Goal: Check status: Check status

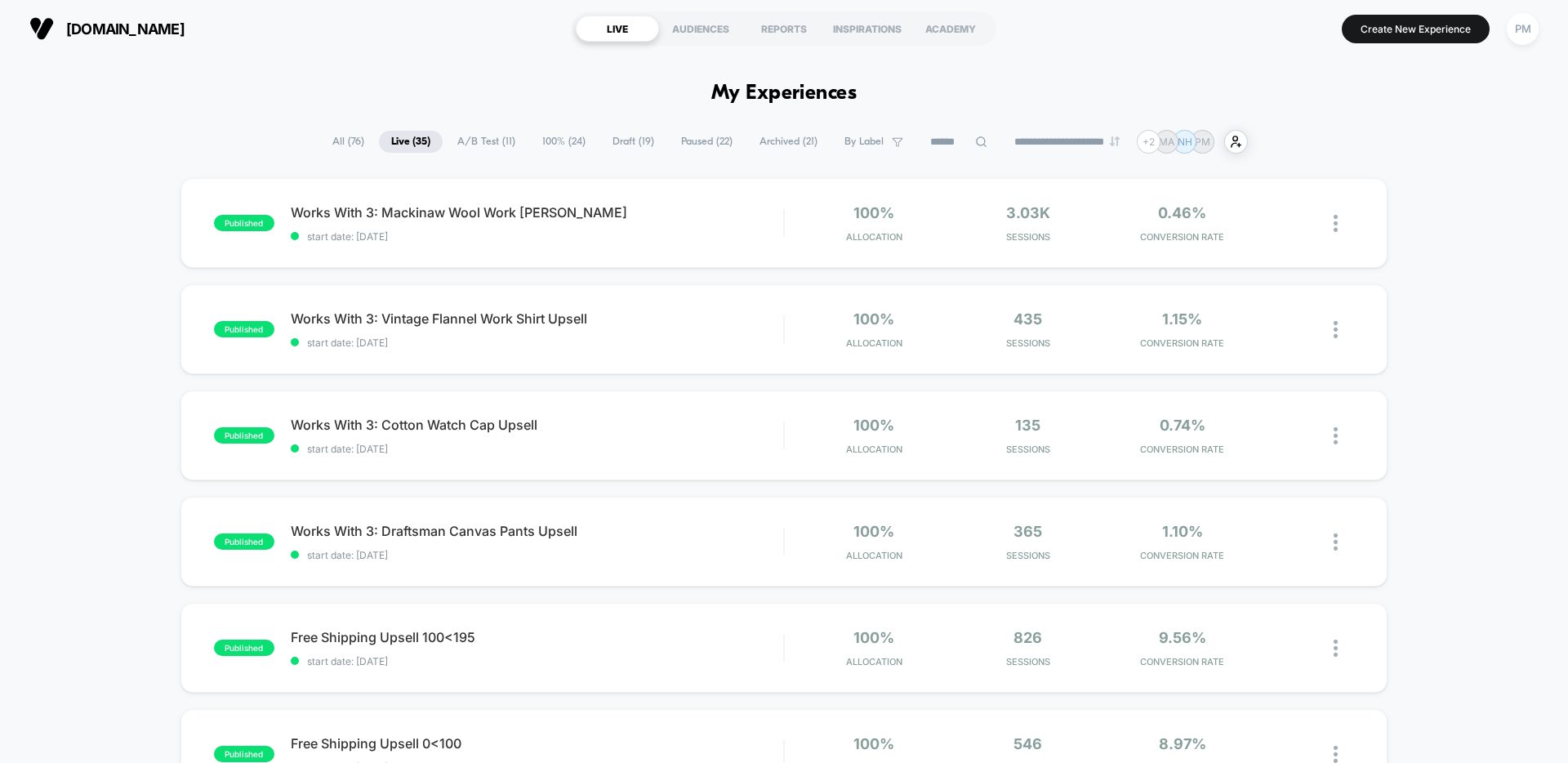
click at [699, 140] on span "Paused ( 22 )" at bounding box center [707, 142] width 76 height 22
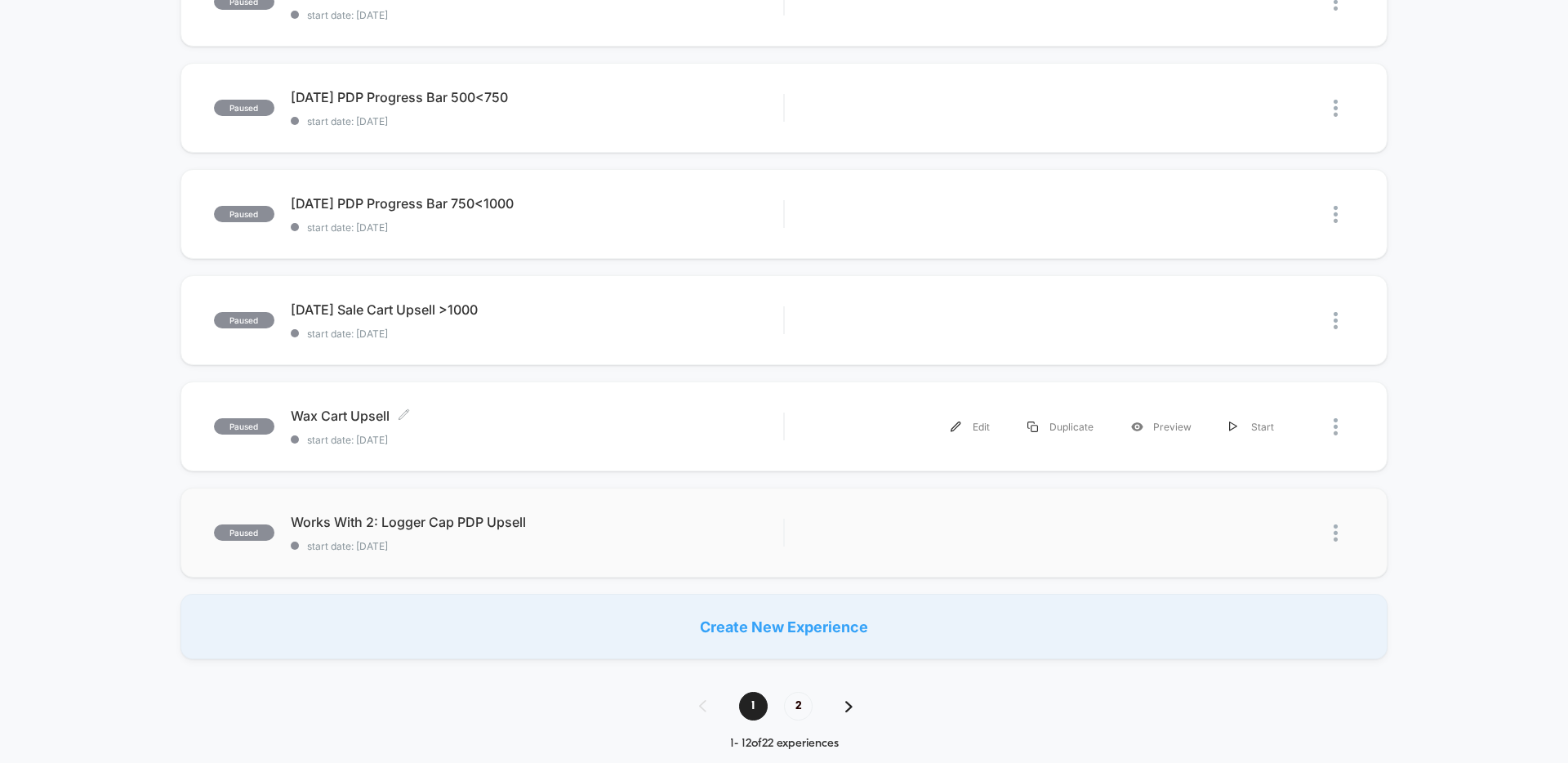
scroll to position [872, 0]
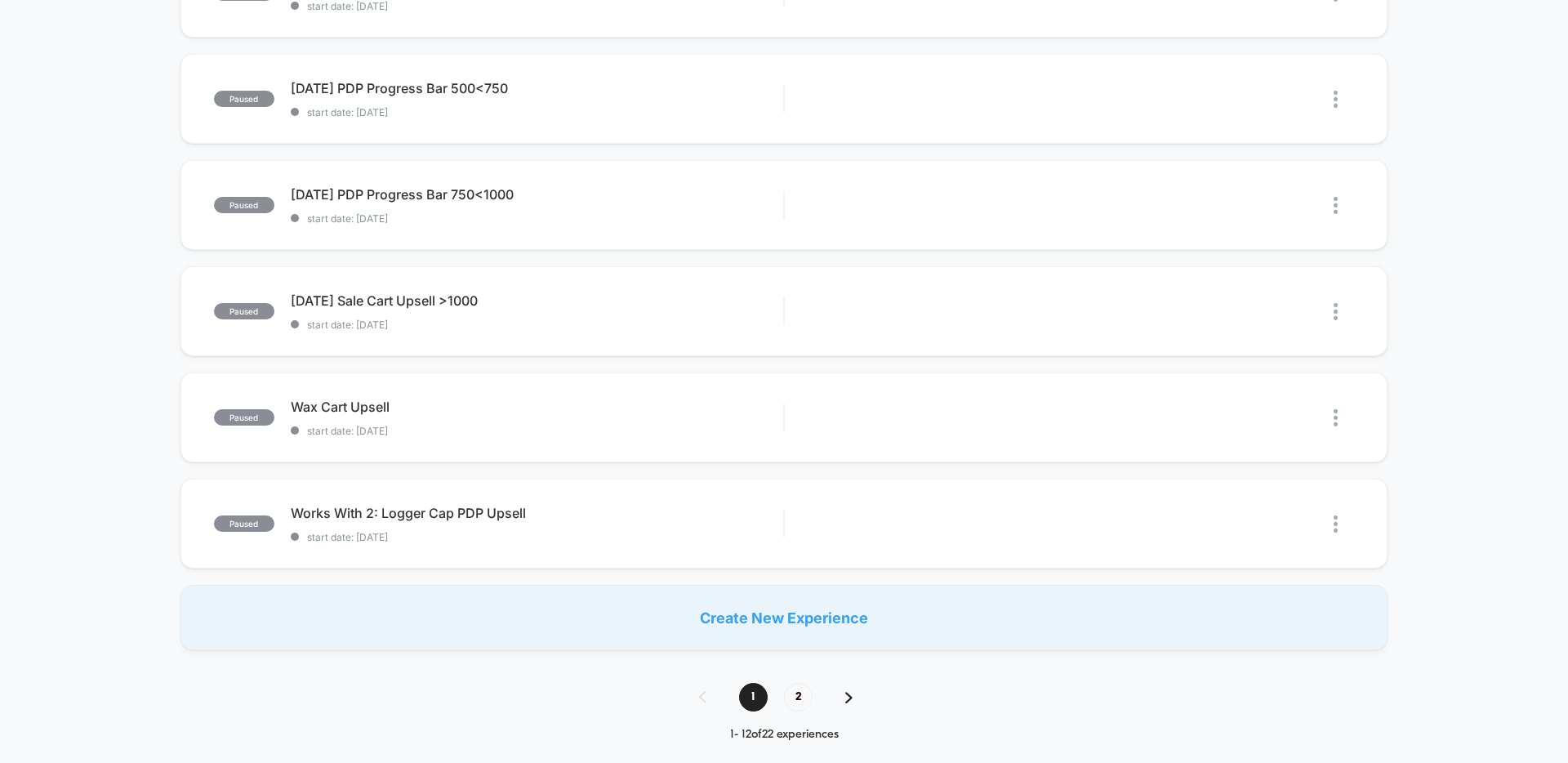
click at [809, 711] on div "1 2" at bounding box center [784, 697] width 203 height 29
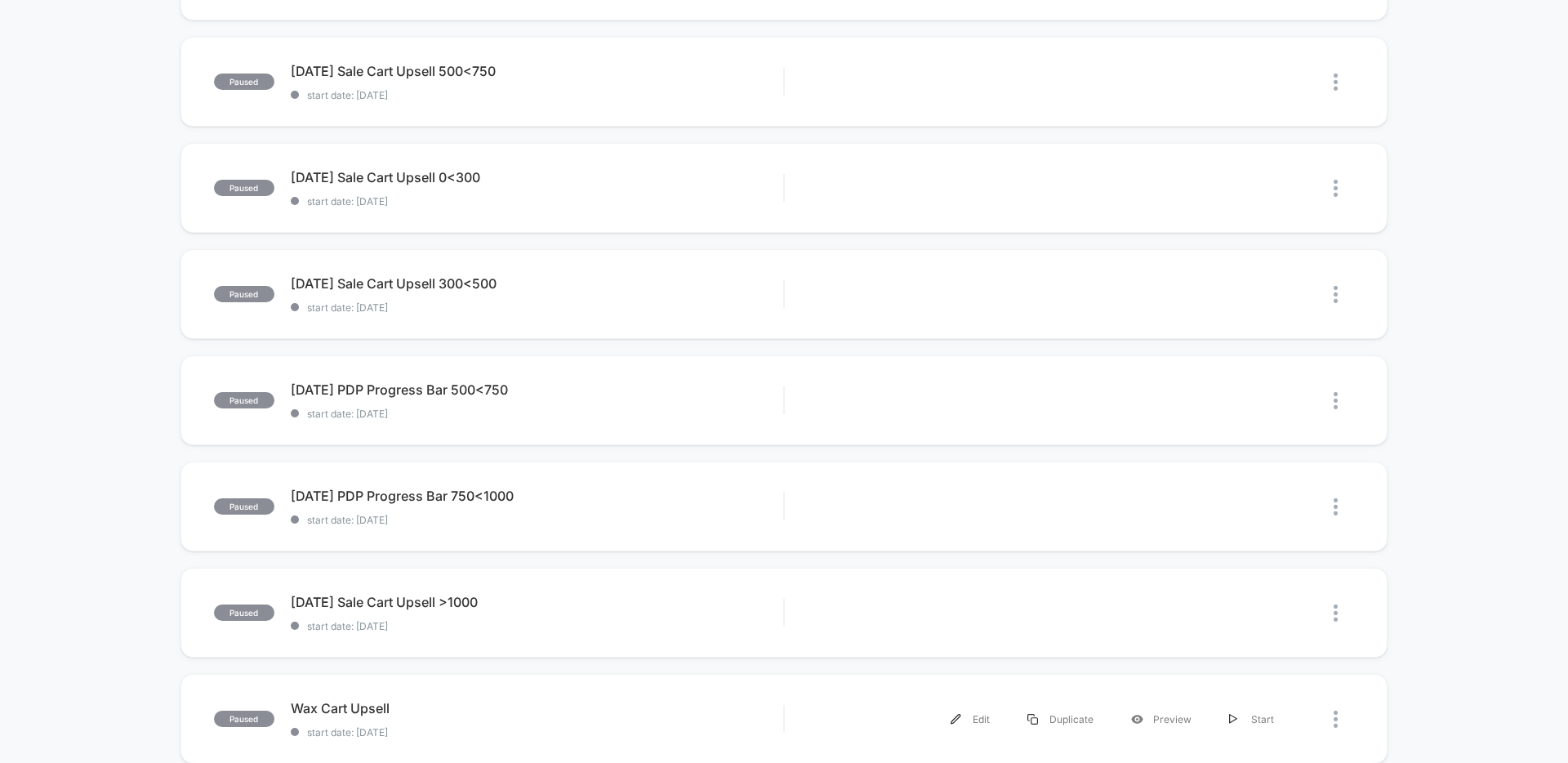
scroll to position [0, 0]
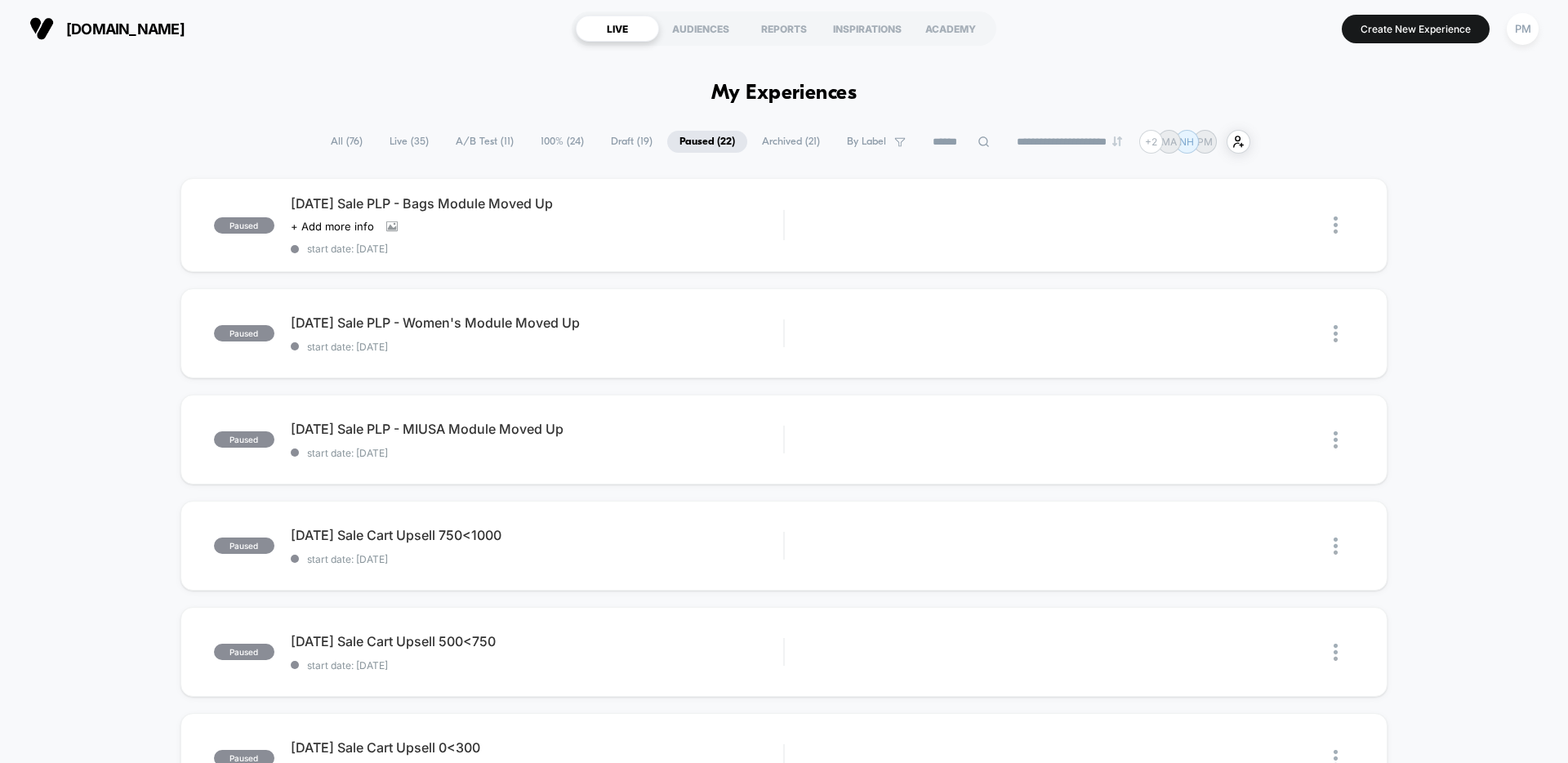
click at [978, 145] on icon at bounding box center [984, 142] width 13 height 13
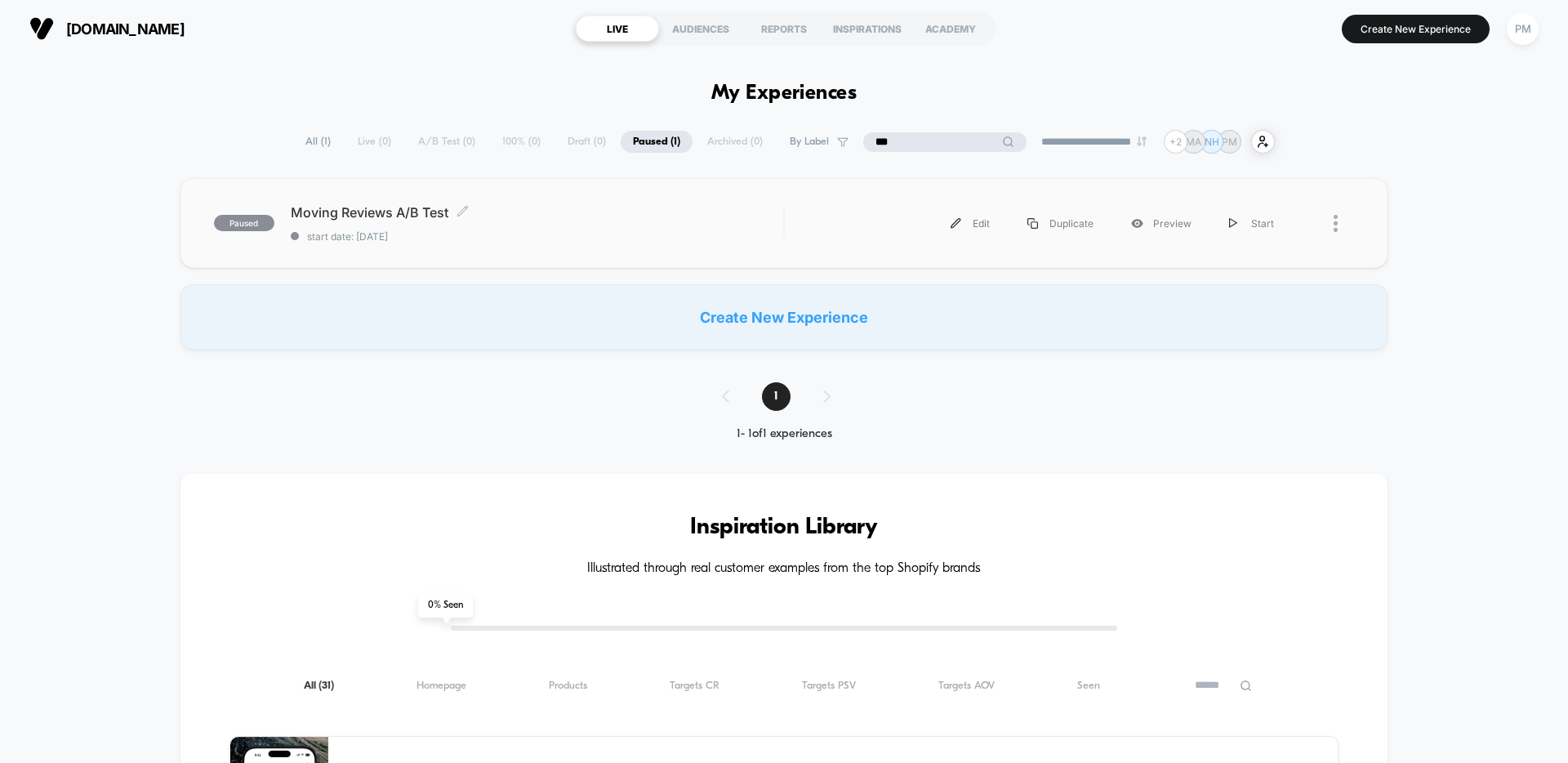
type input "***"
click at [754, 228] on div "Moving Reviews A/B Test Click to edit experience details Click to edit experien…" at bounding box center [537, 224] width 493 height 39
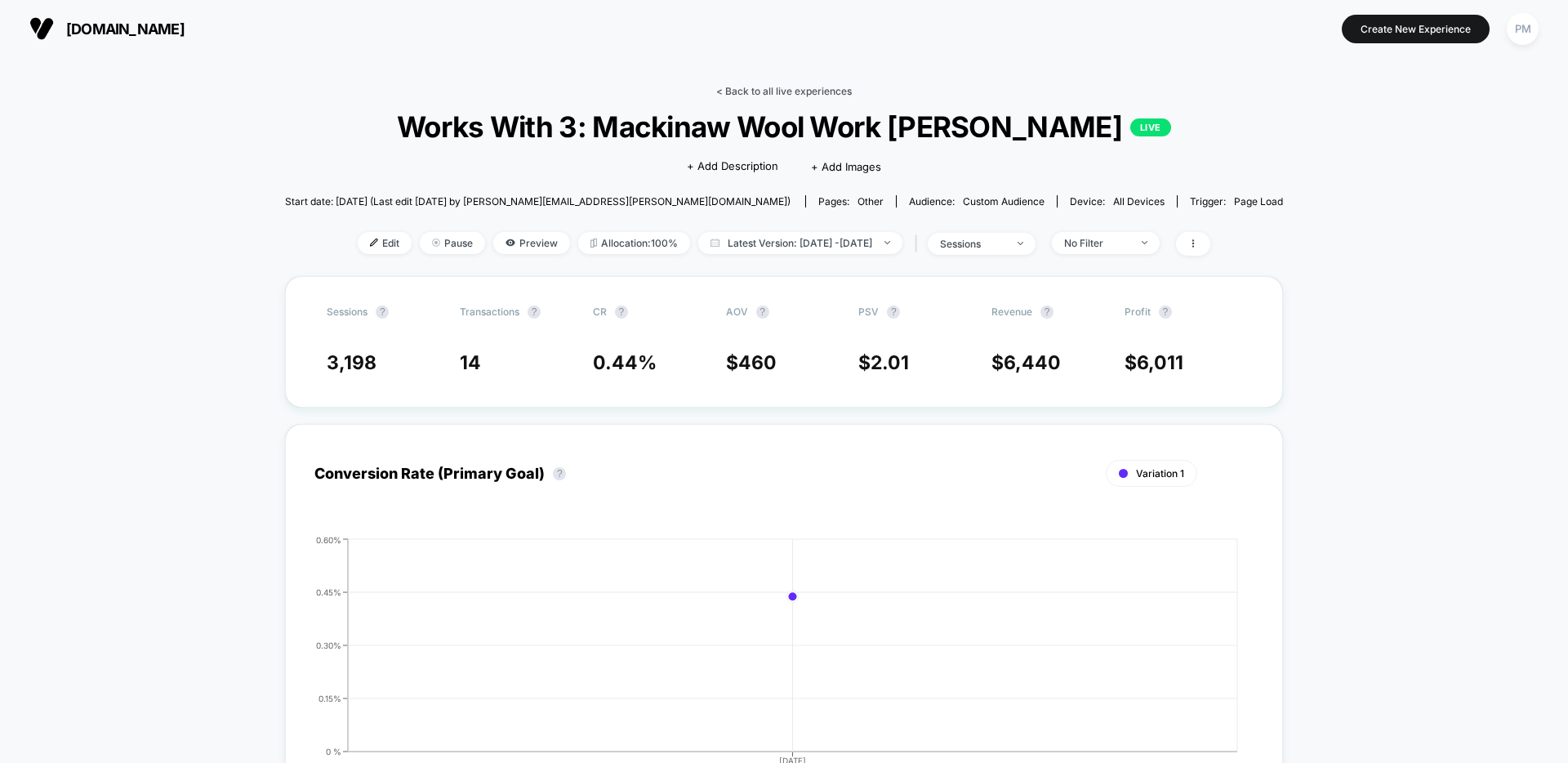
click at [766, 85] on link "< Back to all live experiences" at bounding box center [784, 91] width 136 height 13
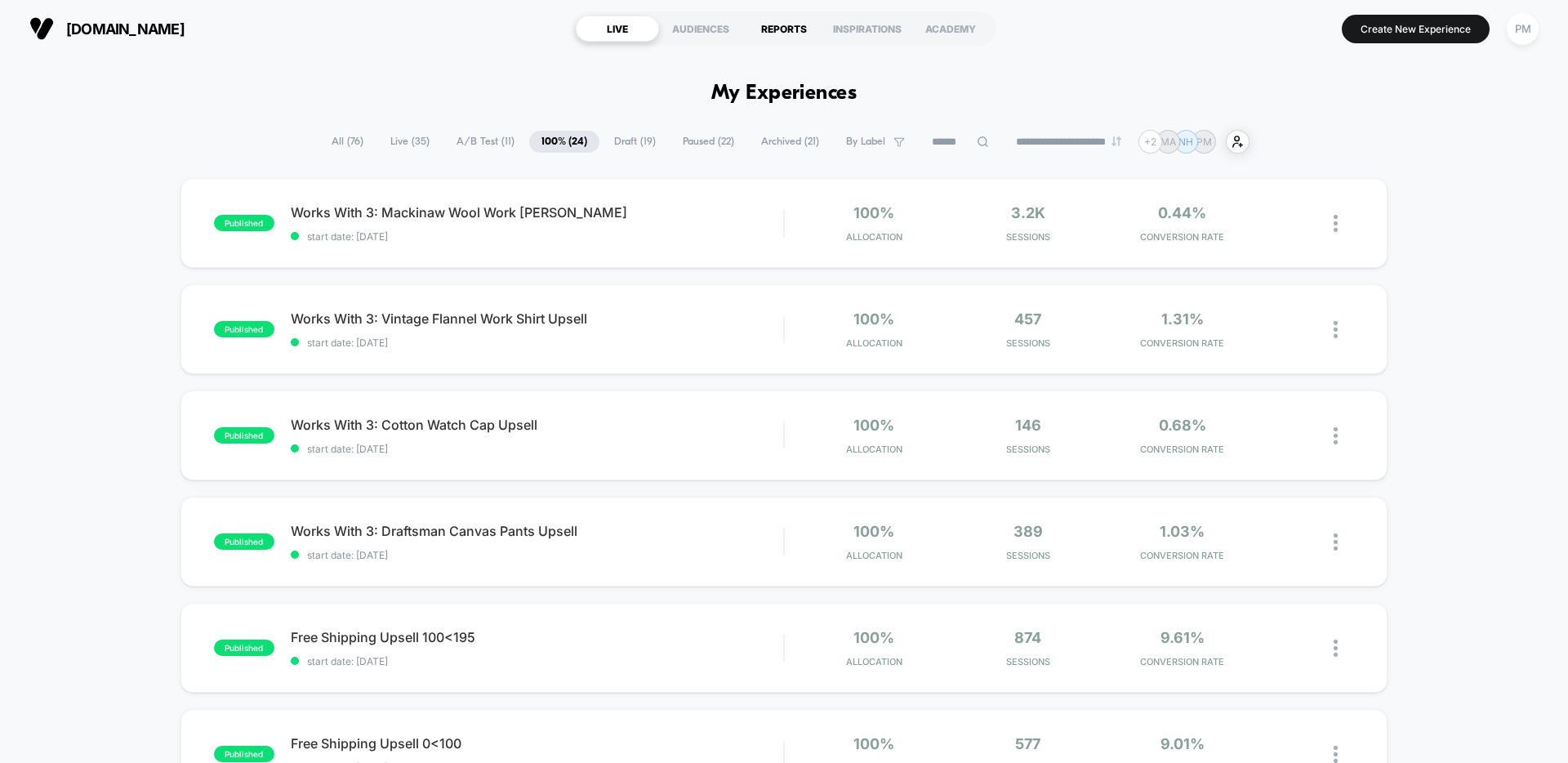
click at [780, 32] on div "REPORTS" at bounding box center [784, 28] width 83 height 26
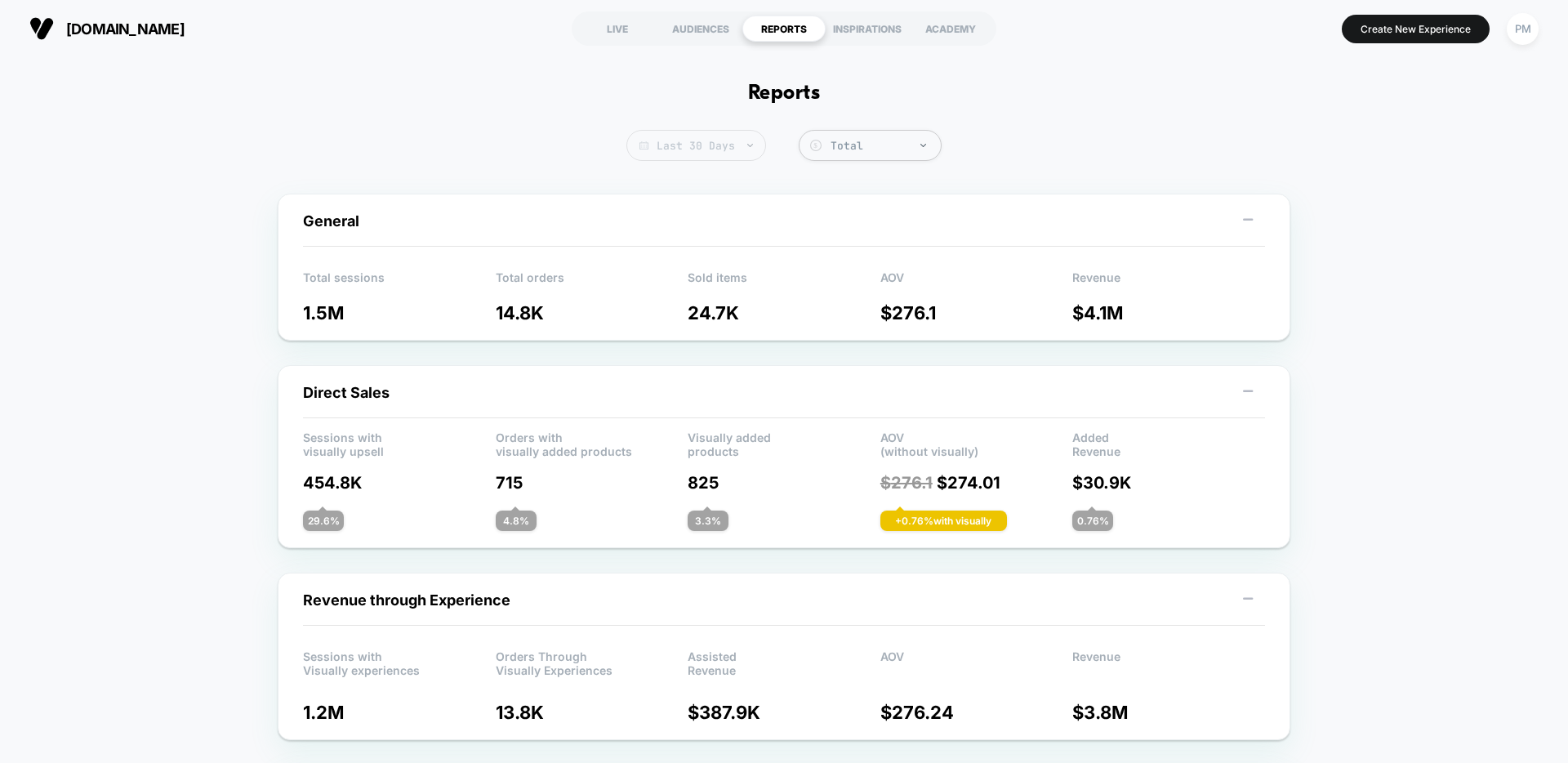
click at [716, 142] on span "Last 30 Days" at bounding box center [696, 146] width 140 height 31
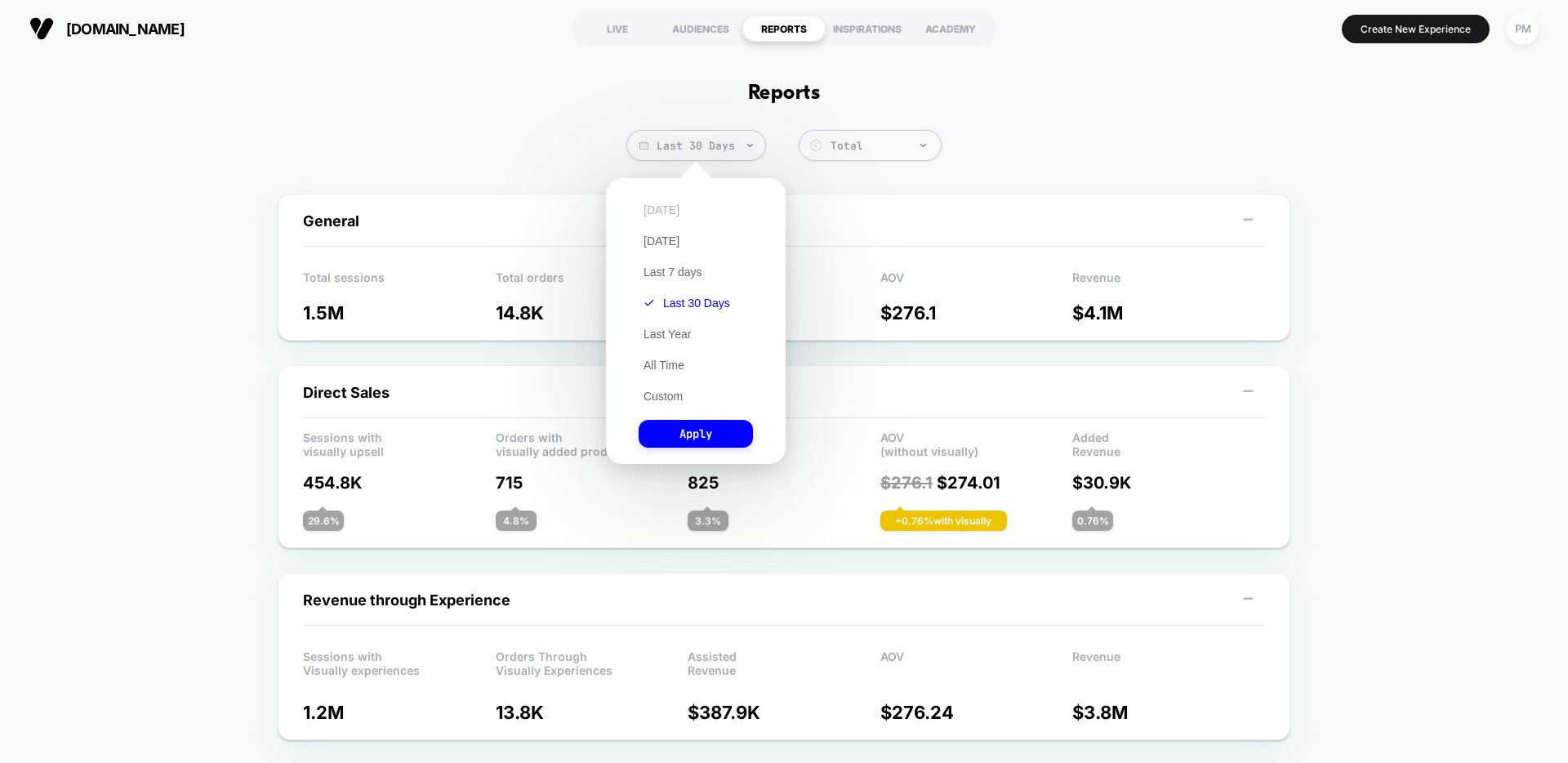
click at [659, 209] on button "[DATE]" at bounding box center [661, 209] width 45 height 14
click at [703, 426] on button "Apply" at bounding box center [695, 433] width 115 height 28
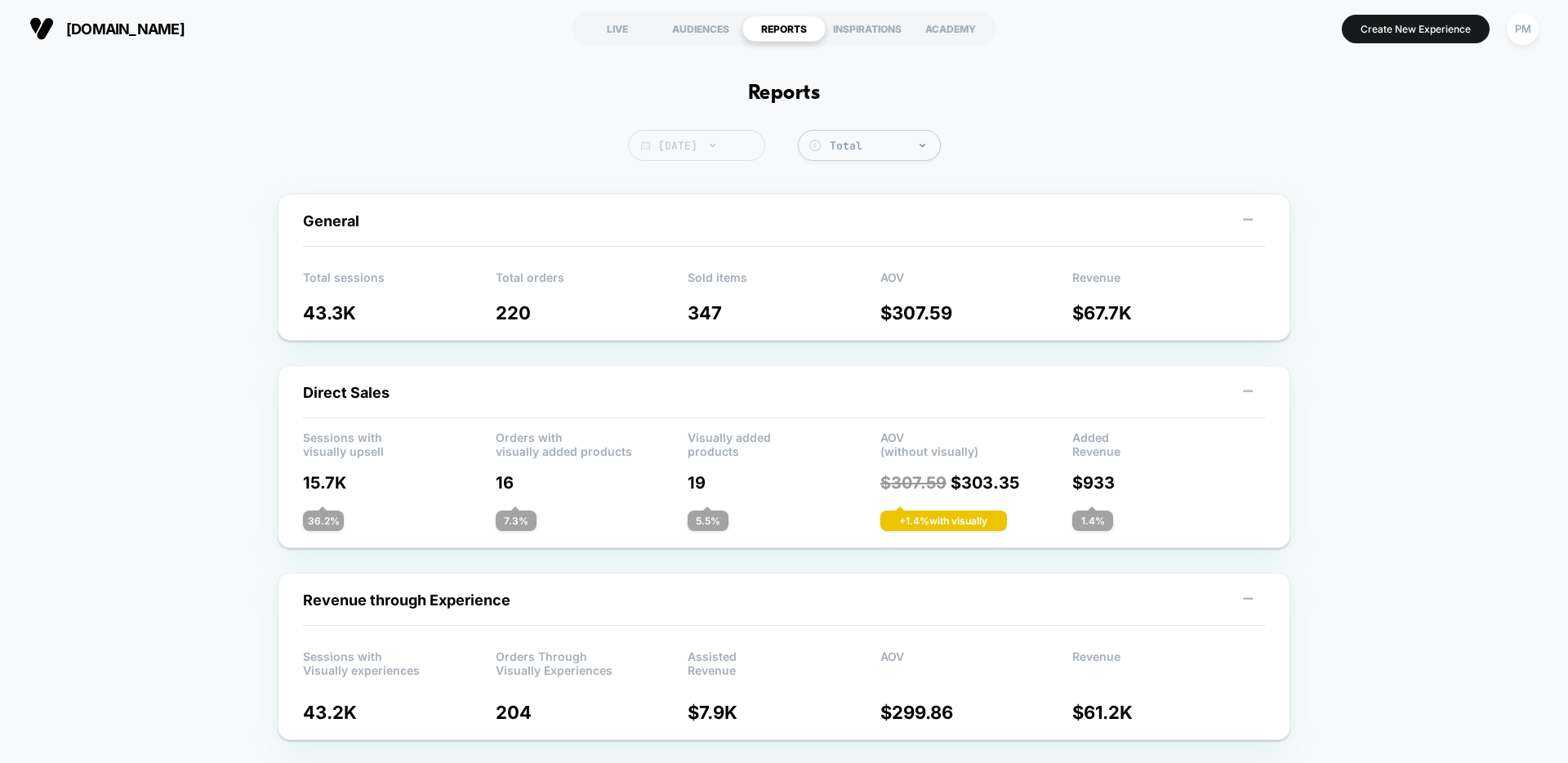
click at [706, 143] on span "[DATE]" at bounding box center [696, 146] width 137 height 31
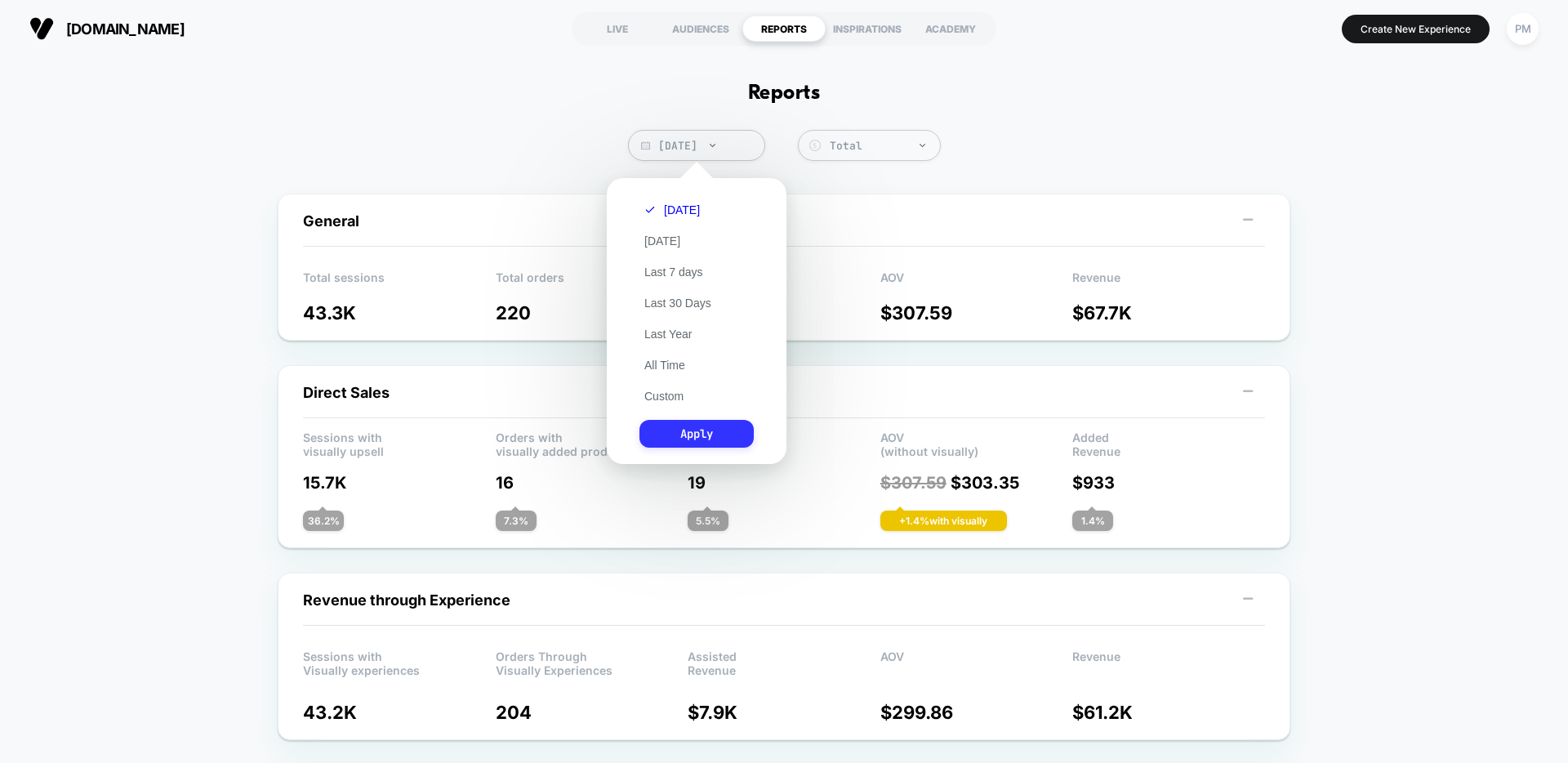
click at [722, 441] on button "Apply" at bounding box center [696, 433] width 115 height 28
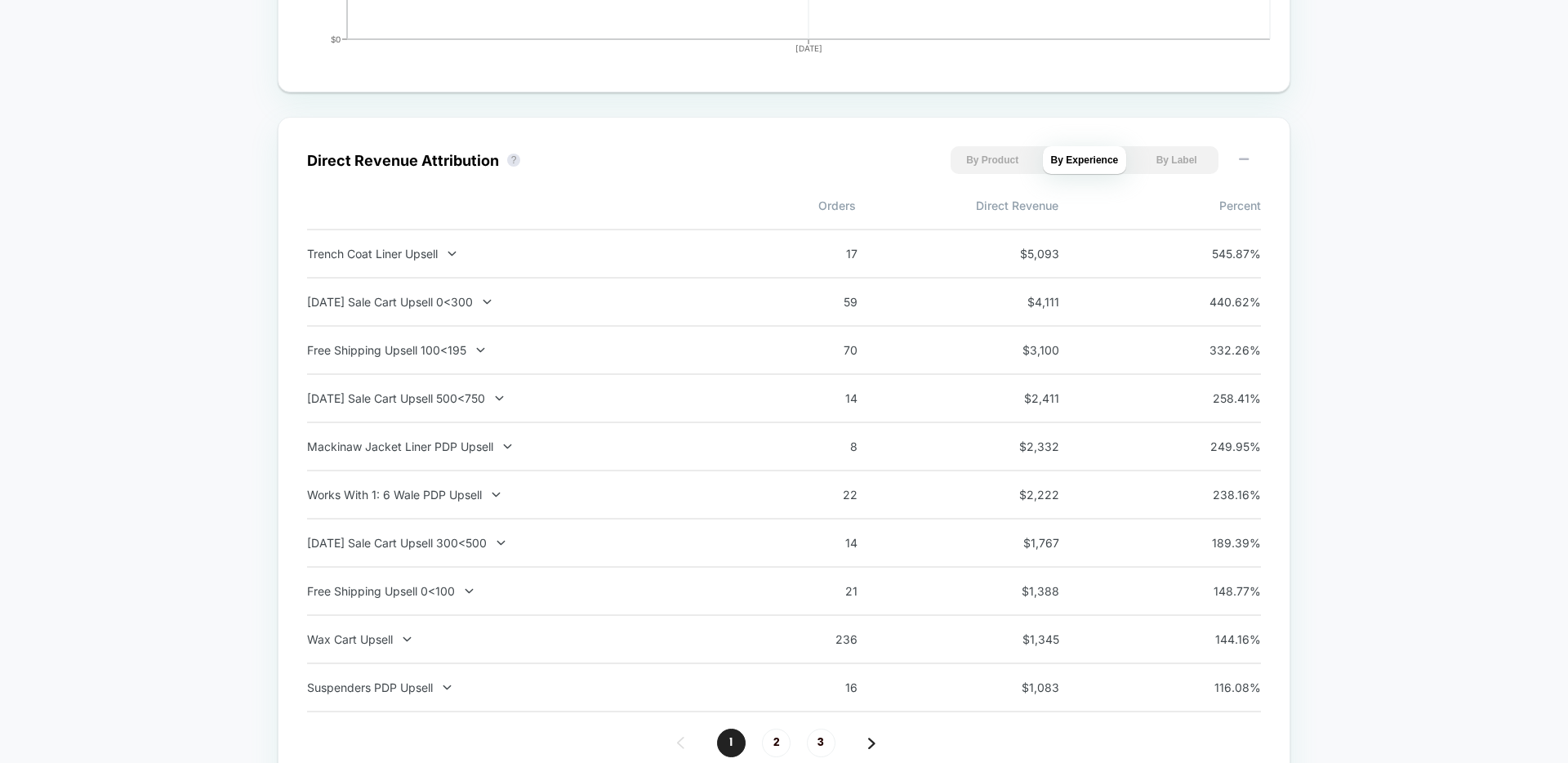
scroll to position [1049, 0]
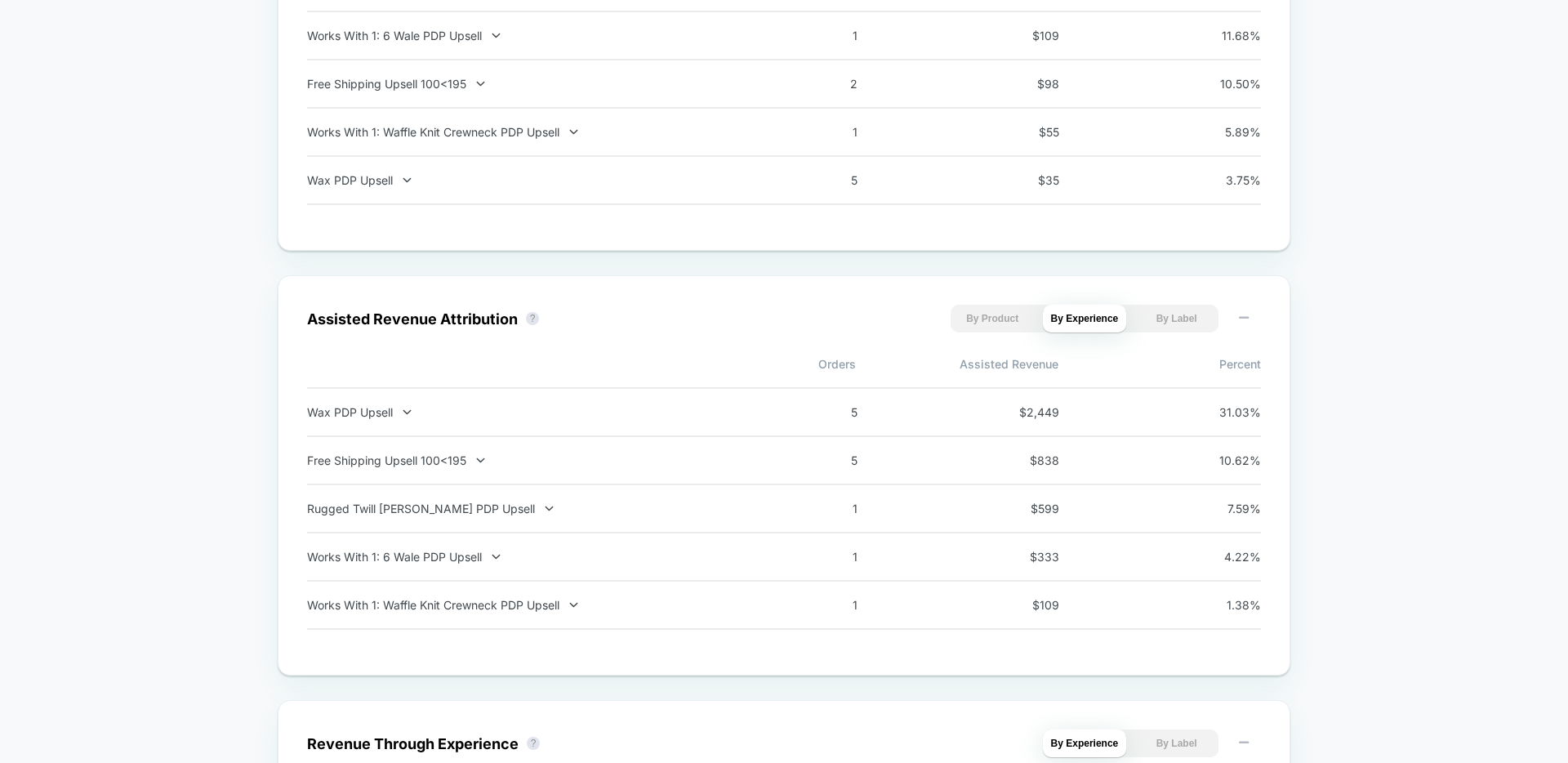
scroll to position [1266, 0]
click at [379, 408] on div "Wax PDP Upsell" at bounding box center [521, 411] width 429 height 14
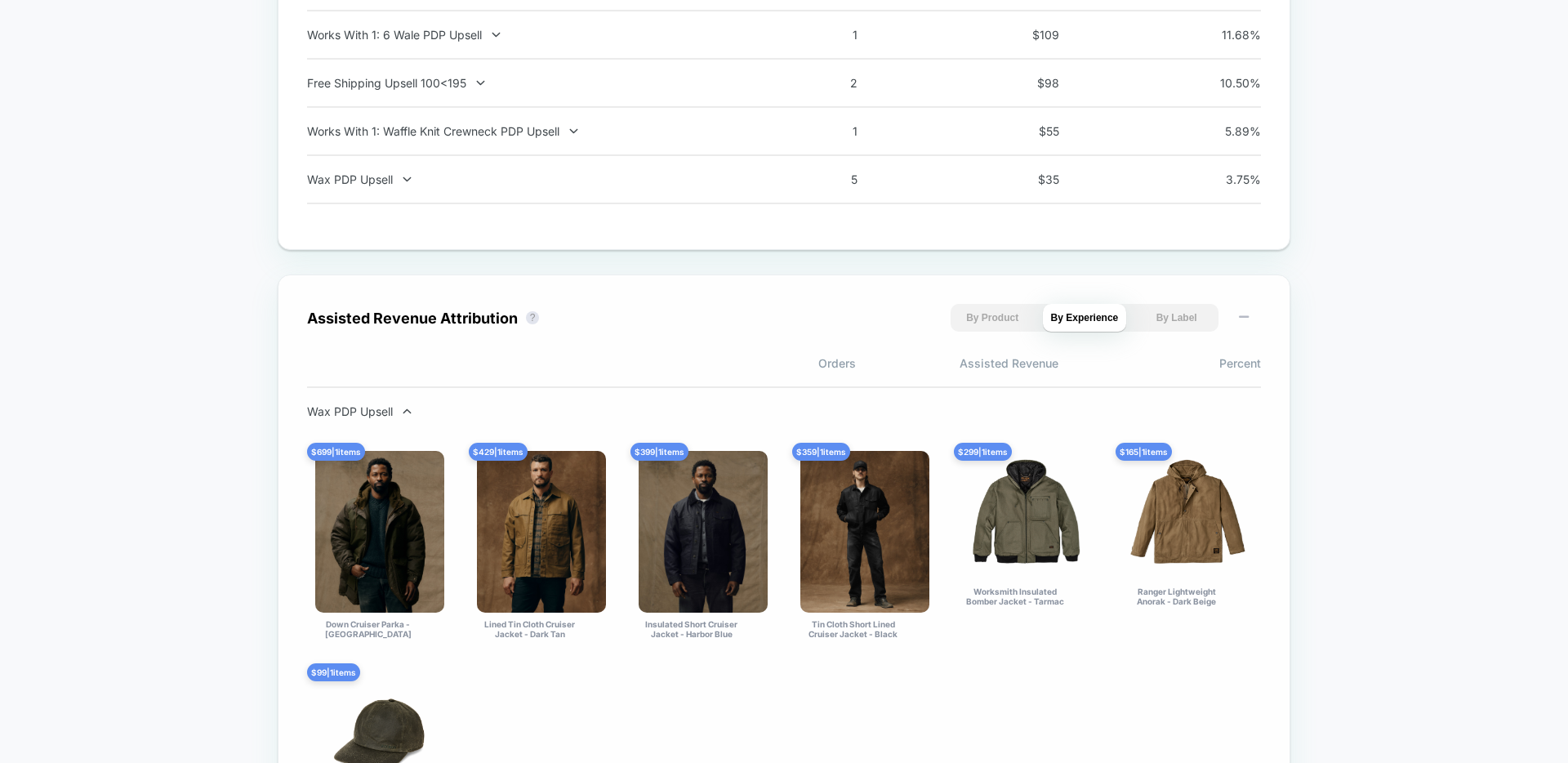
click at [379, 408] on div "Wax PDP Upsell" at bounding box center [521, 411] width 429 height 14
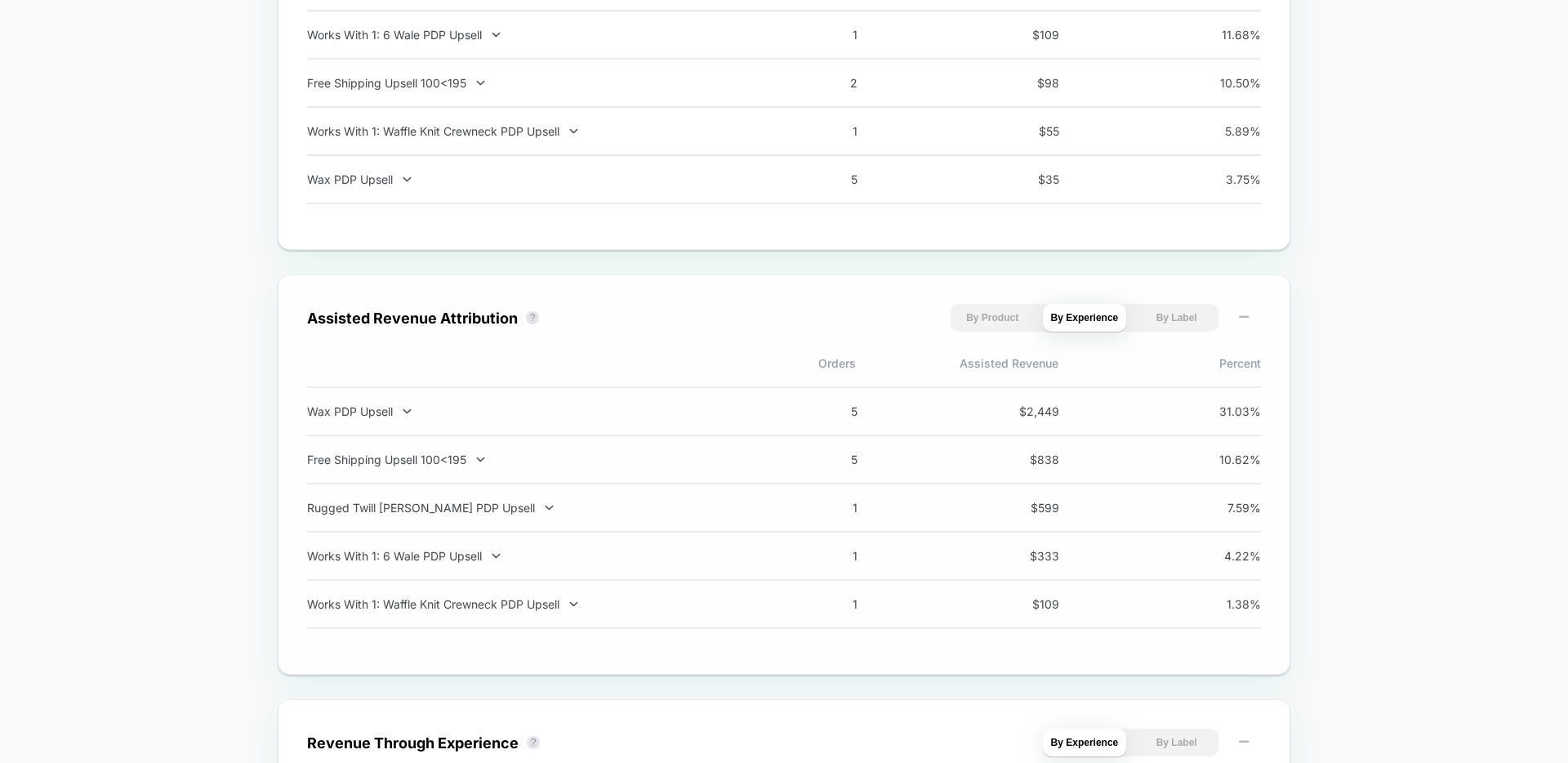
scroll to position [910, 0]
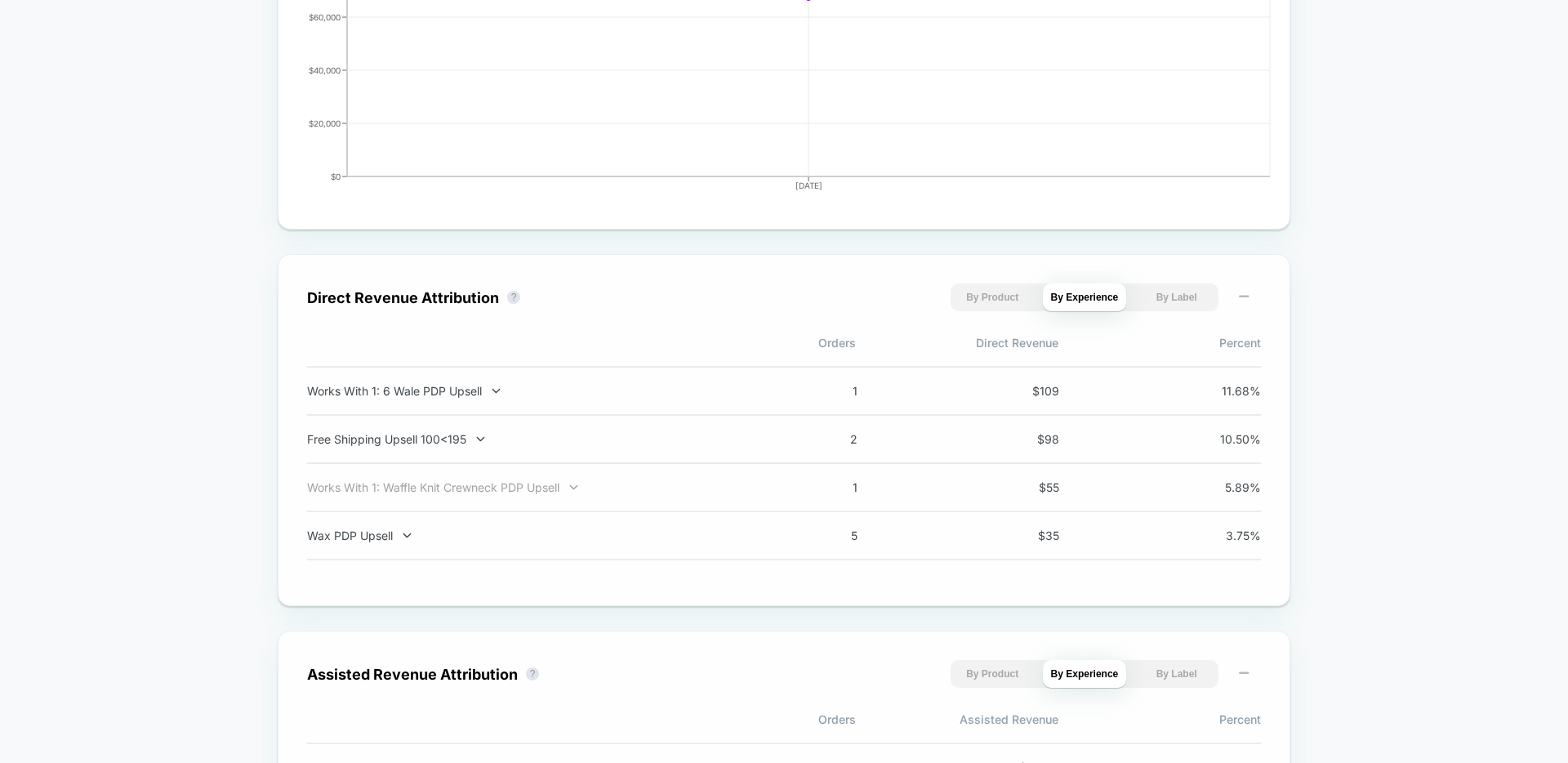
click at [480, 486] on div "Works With 1: Waffle Knit Crewneck PDP Upsell" at bounding box center [521, 487] width 429 height 14
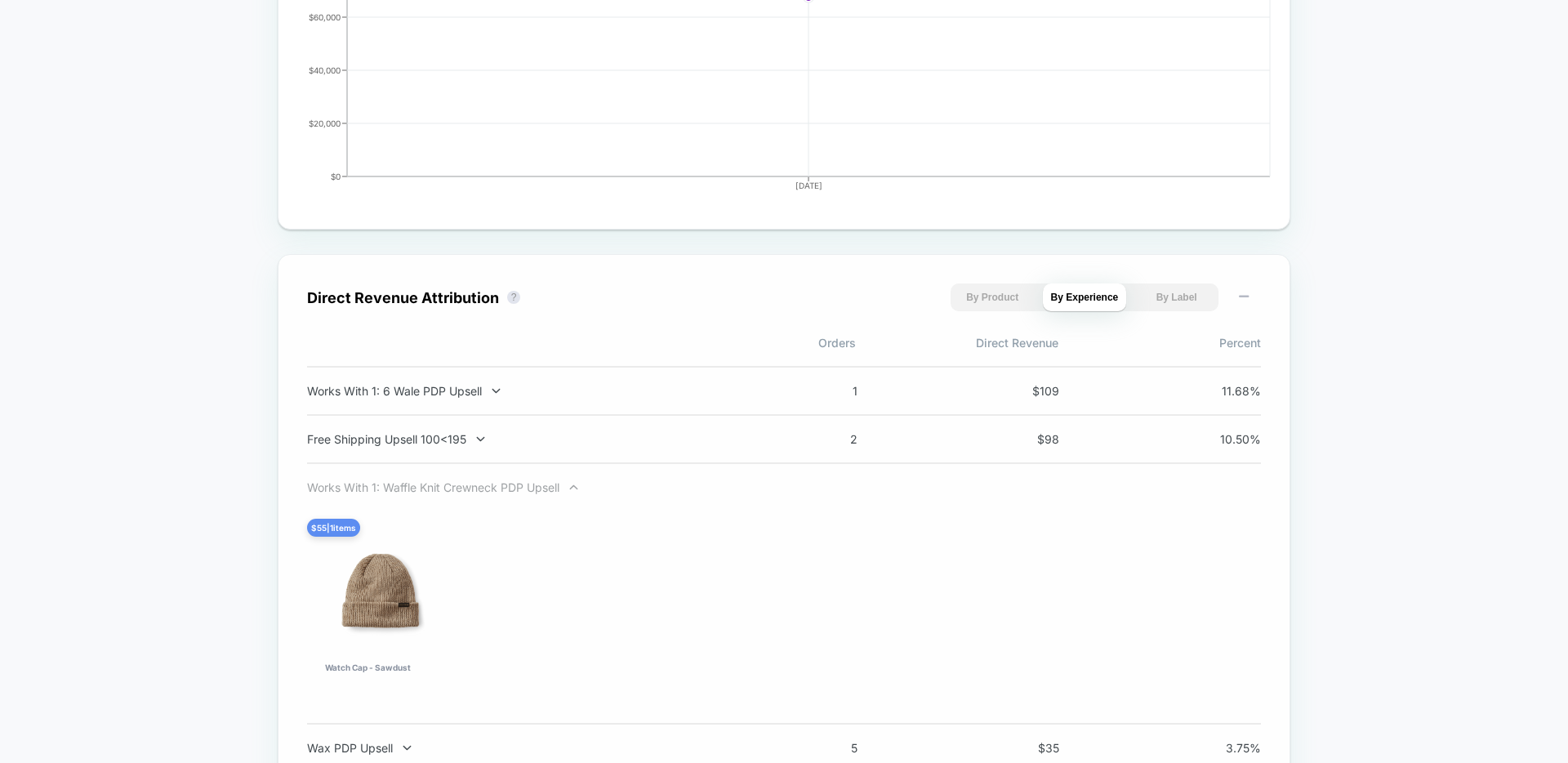
click at [480, 486] on div "Works With 1: Waffle Knit Crewneck PDP Upsell" at bounding box center [521, 487] width 429 height 14
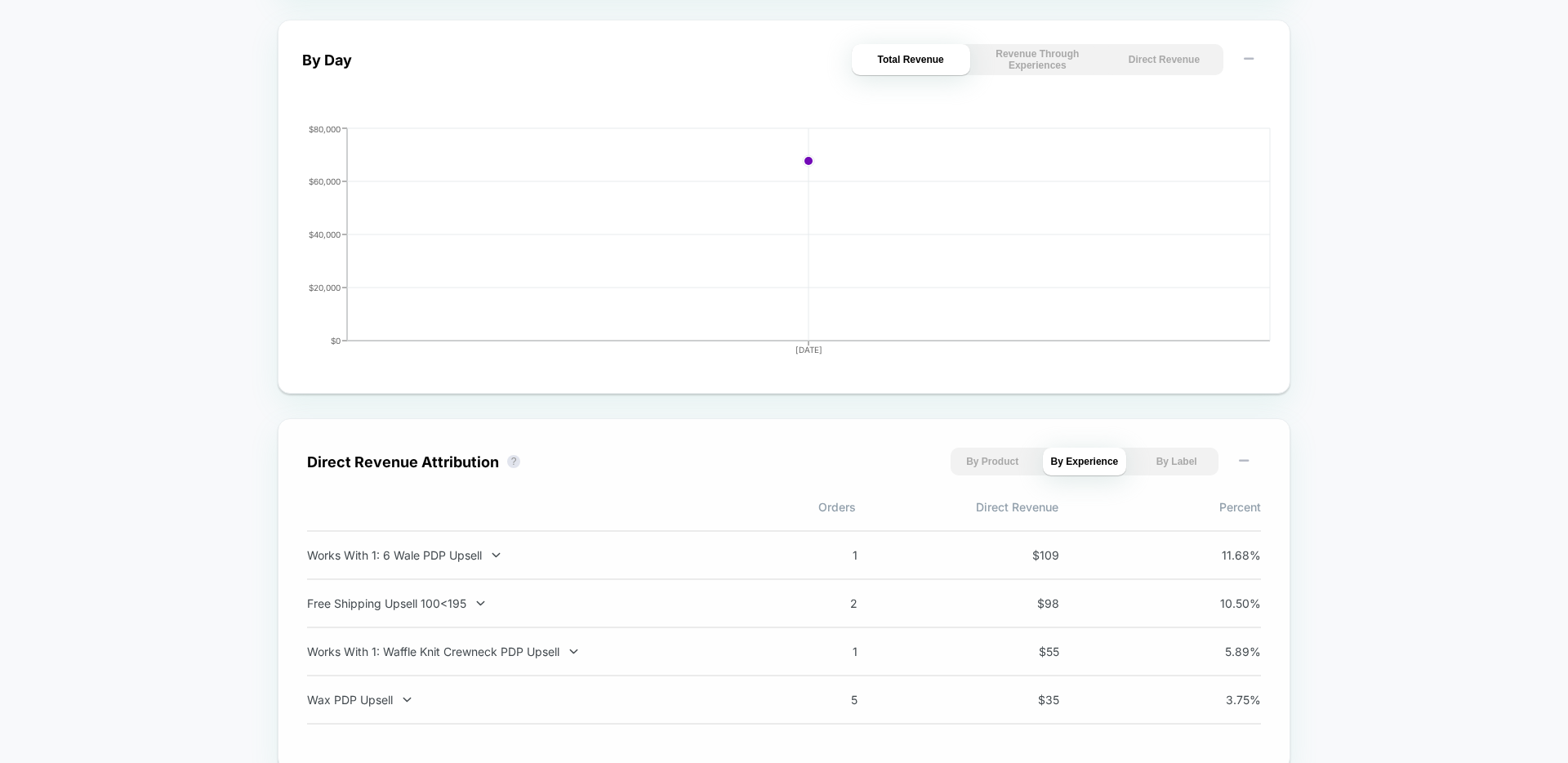
scroll to position [0, 0]
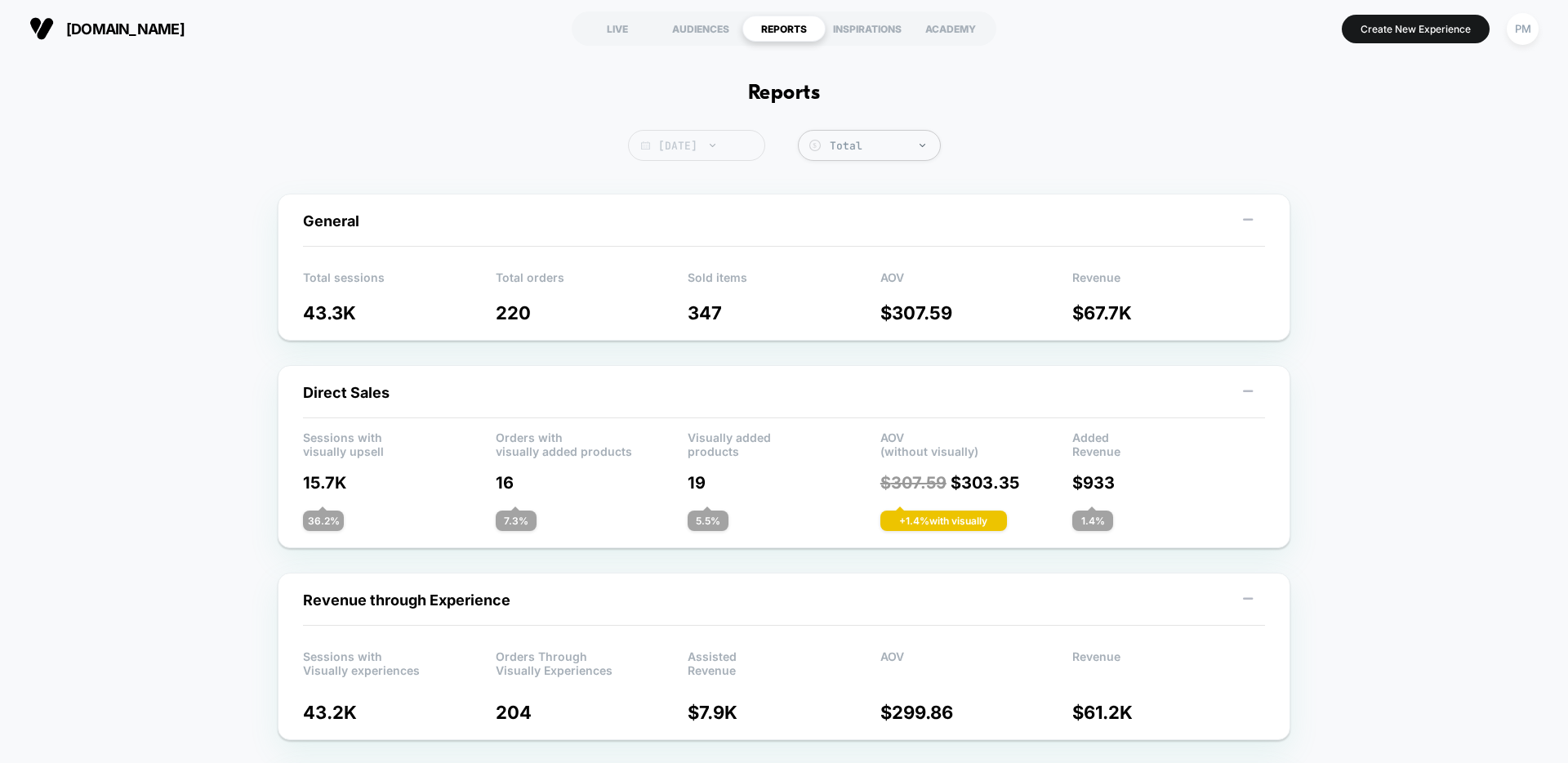
click at [713, 140] on span "[DATE]" at bounding box center [696, 146] width 137 height 31
select select "*"
select select "****"
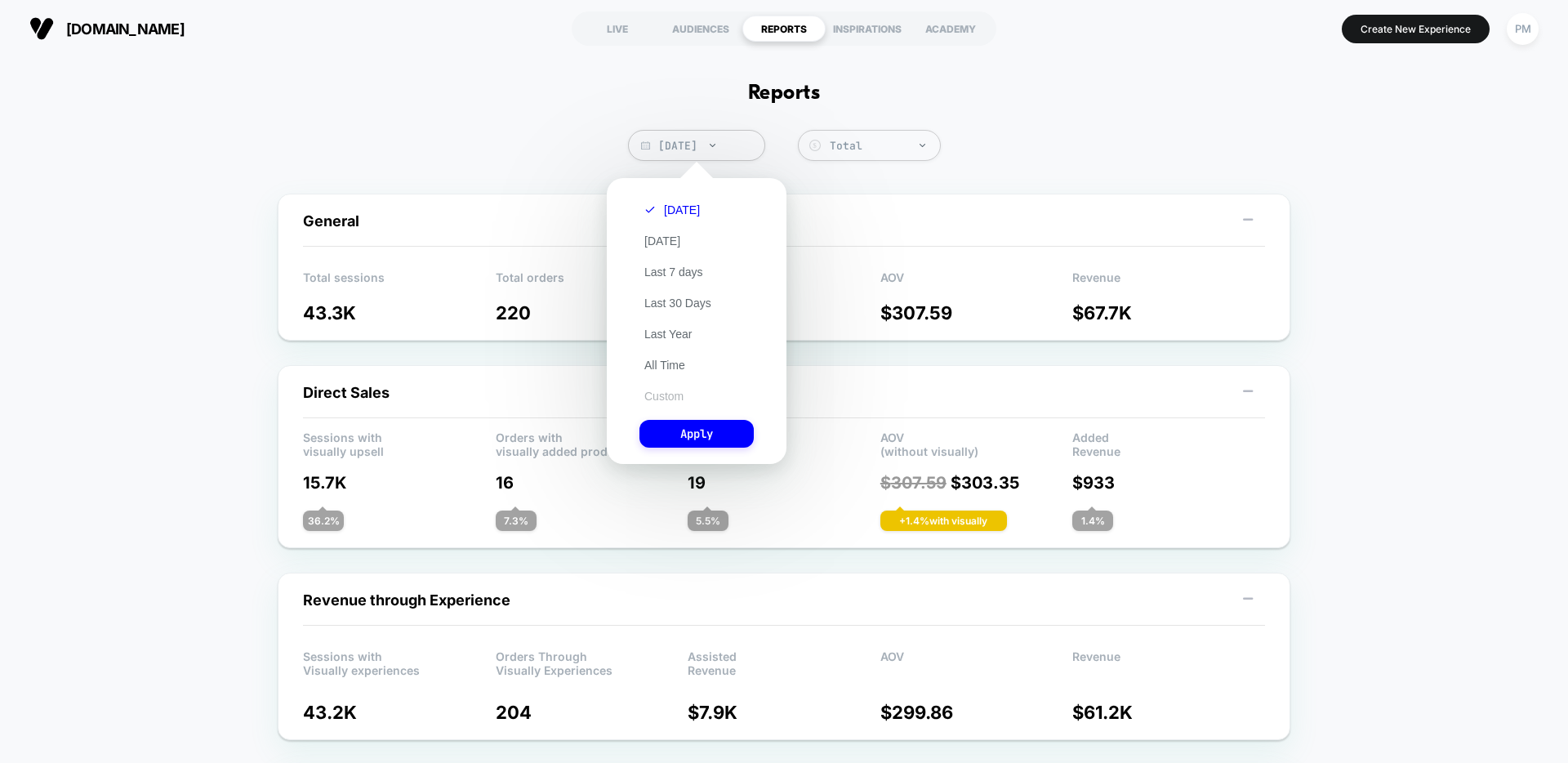
click at [673, 400] on button "Custom" at bounding box center [663, 395] width 49 height 14
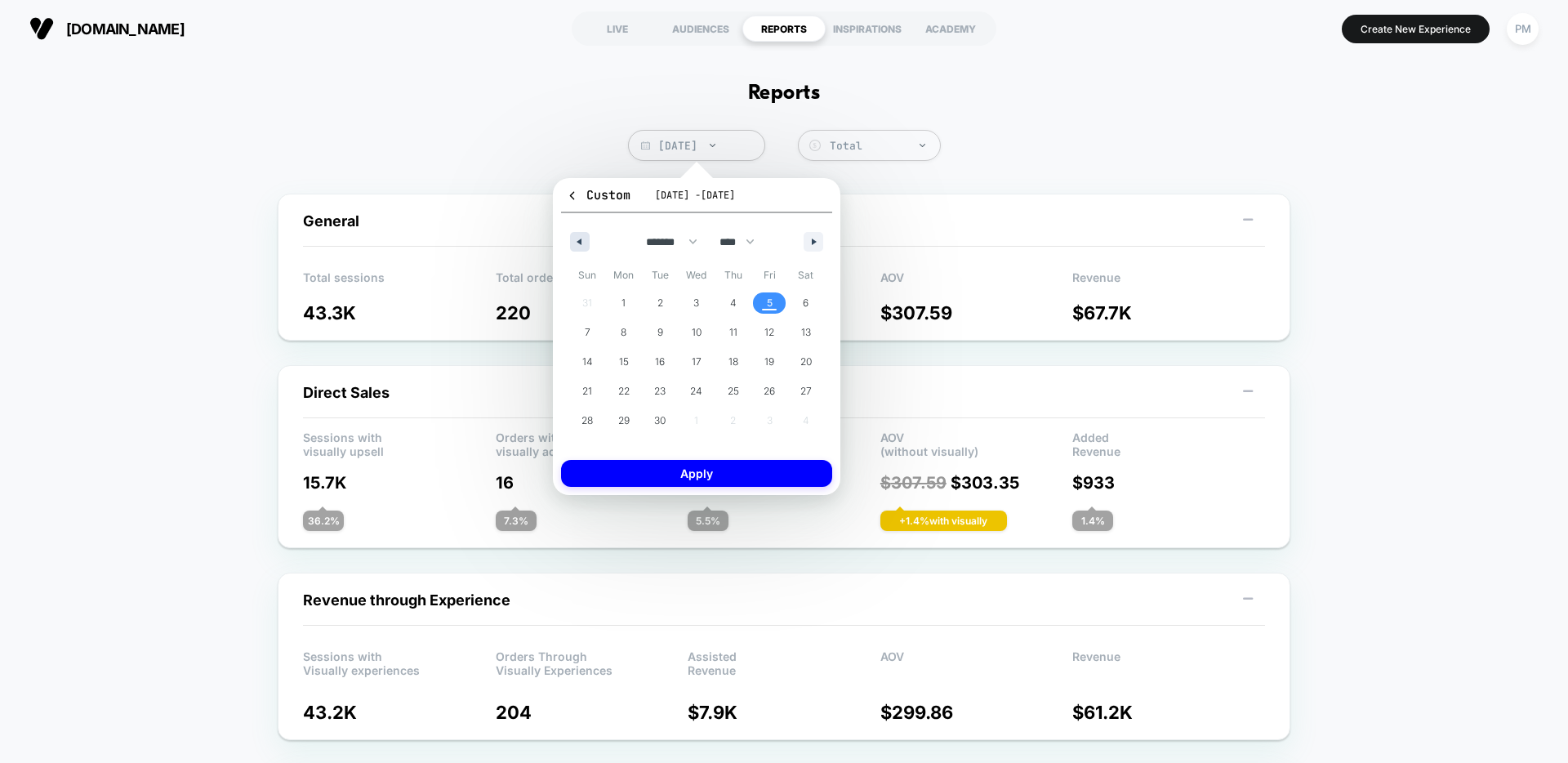
click at [580, 246] on button "button" at bounding box center [580, 242] width 19 height 19
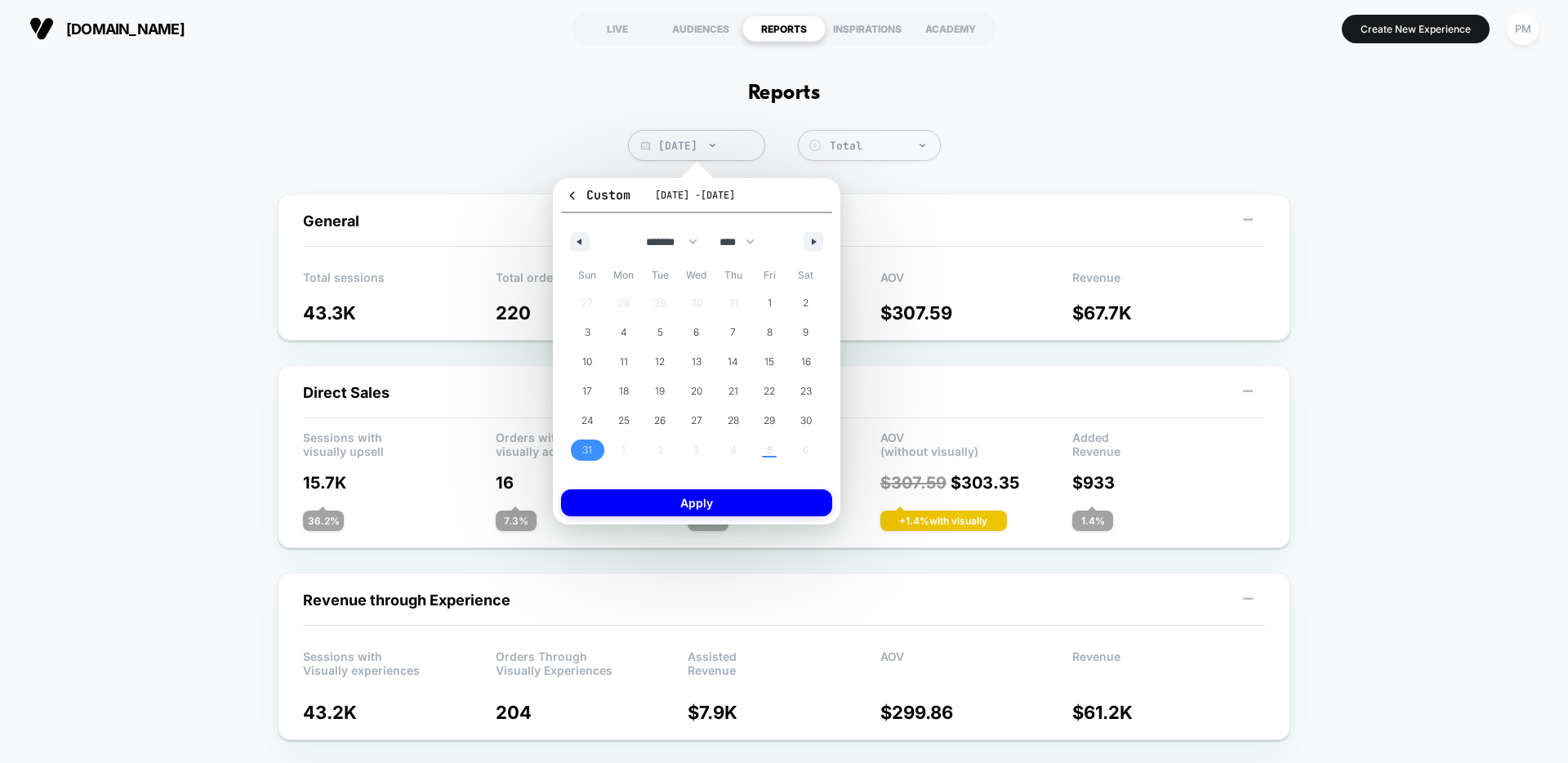
click at [593, 440] on span "31" at bounding box center [587, 450] width 37 height 21
click at [812, 233] on button "button" at bounding box center [813, 242] width 19 height 19
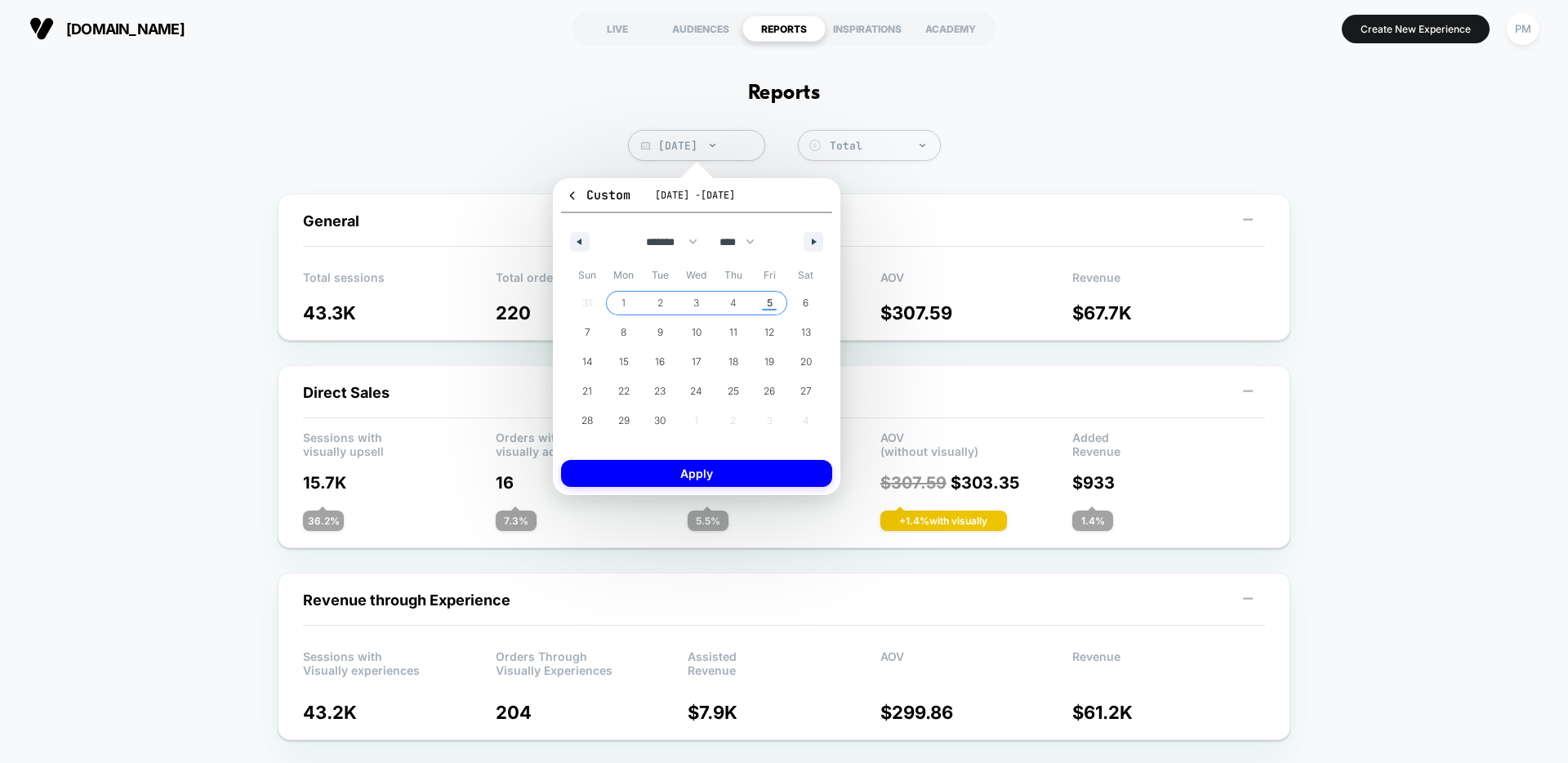
click at [767, 305] on span "5" at bounding box center [770, 303] width 6 height 29
select select "*"
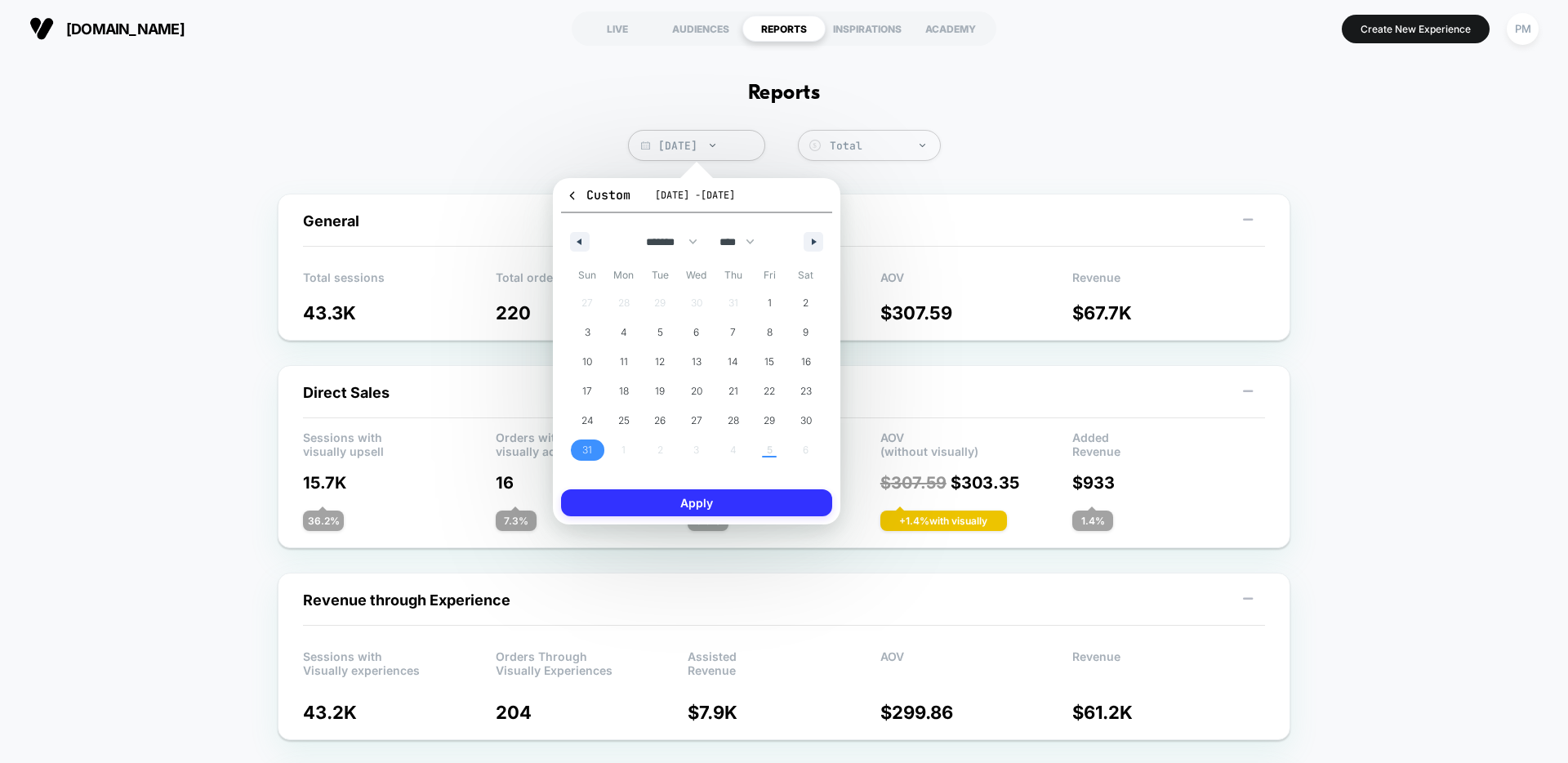
click at [737, 500] on button "Apply" at bounding box center [696, 503] width 271 height 27
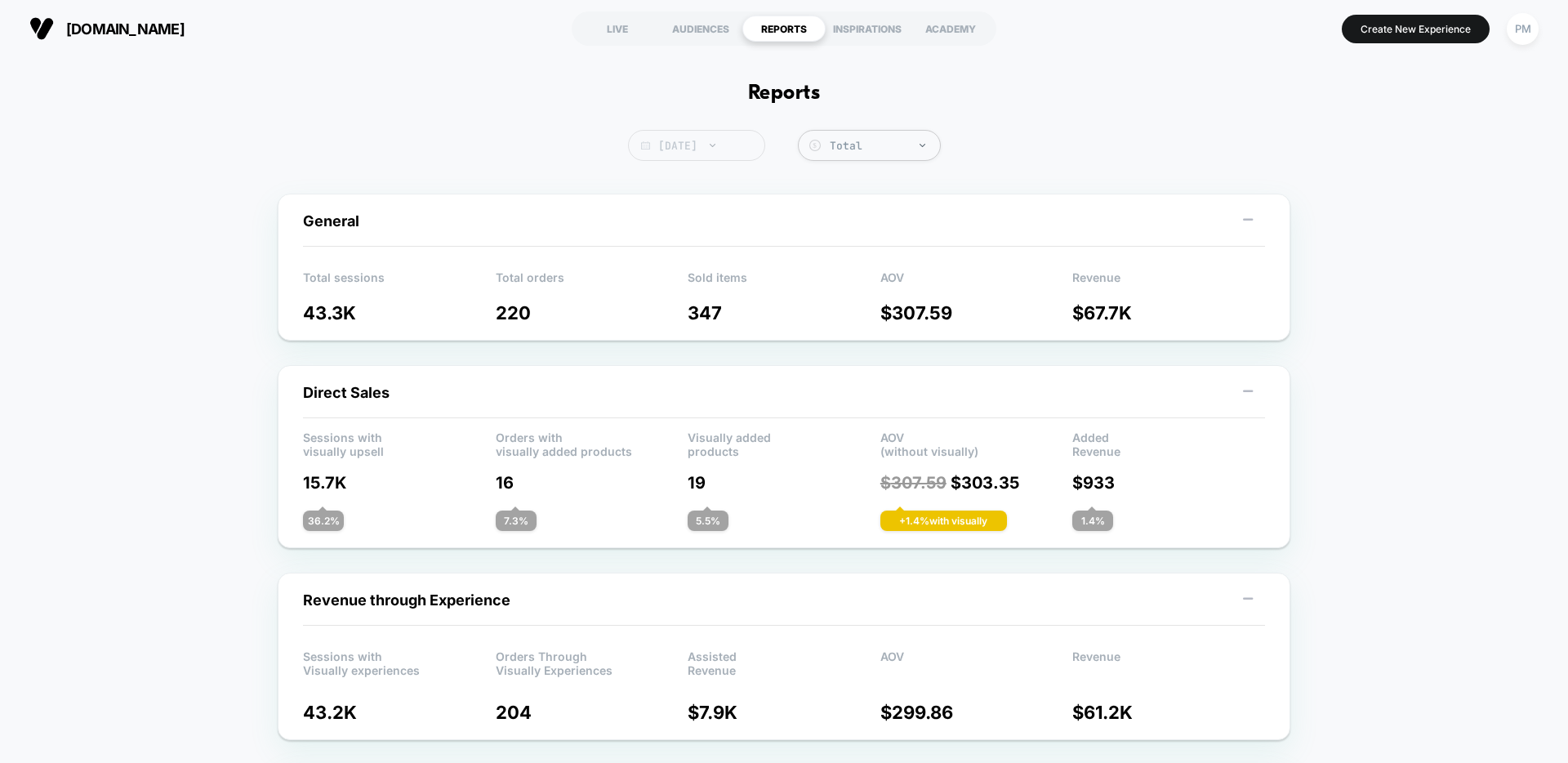
click at [743, 148] on span "[DATE]" at bounding box center [696, 146] width 137 height 31
select select "*"
select select "****"
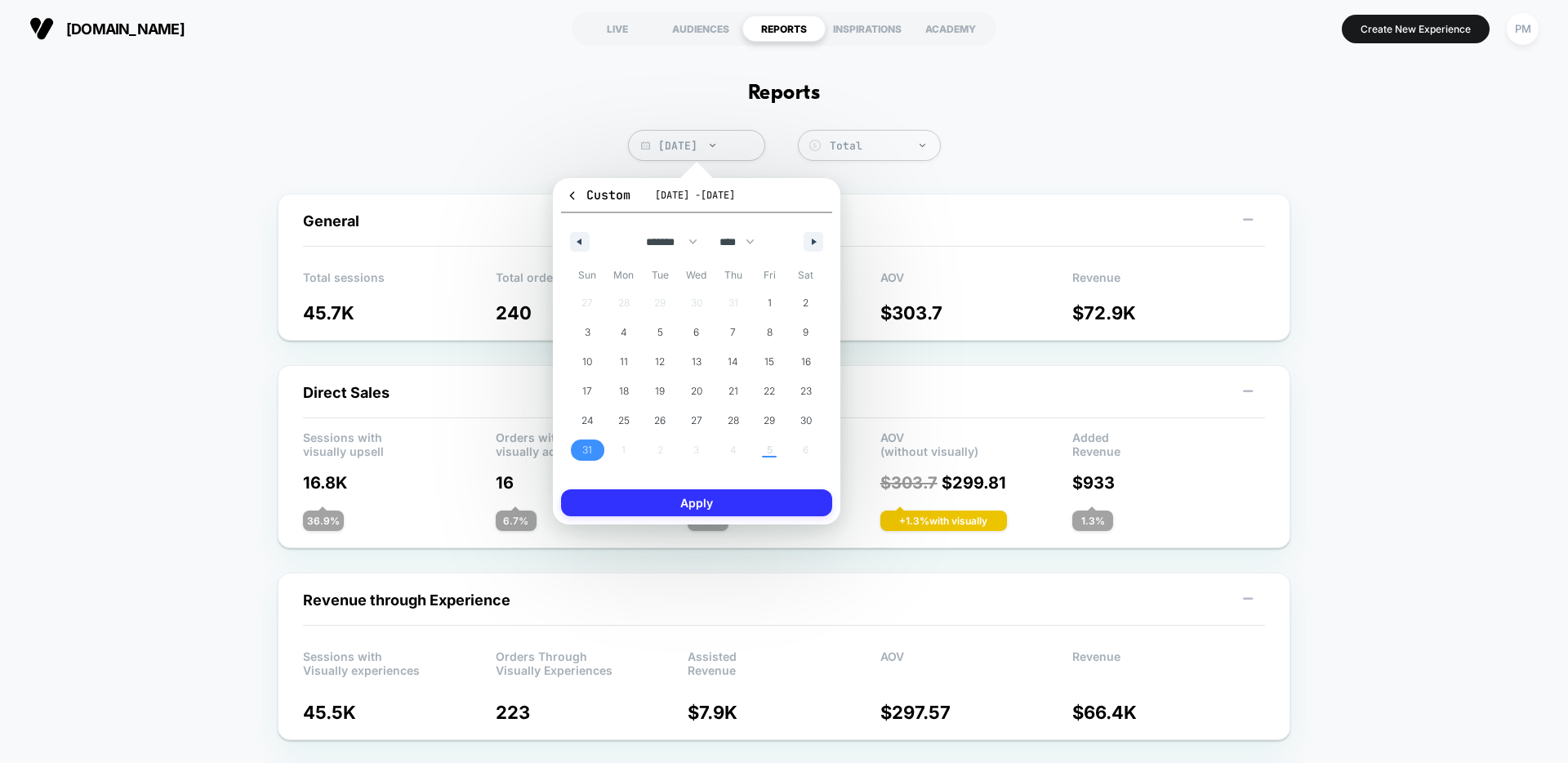
click at [709, 499] on button "Apply" at bounding box center [696, 503] width 271 height 27
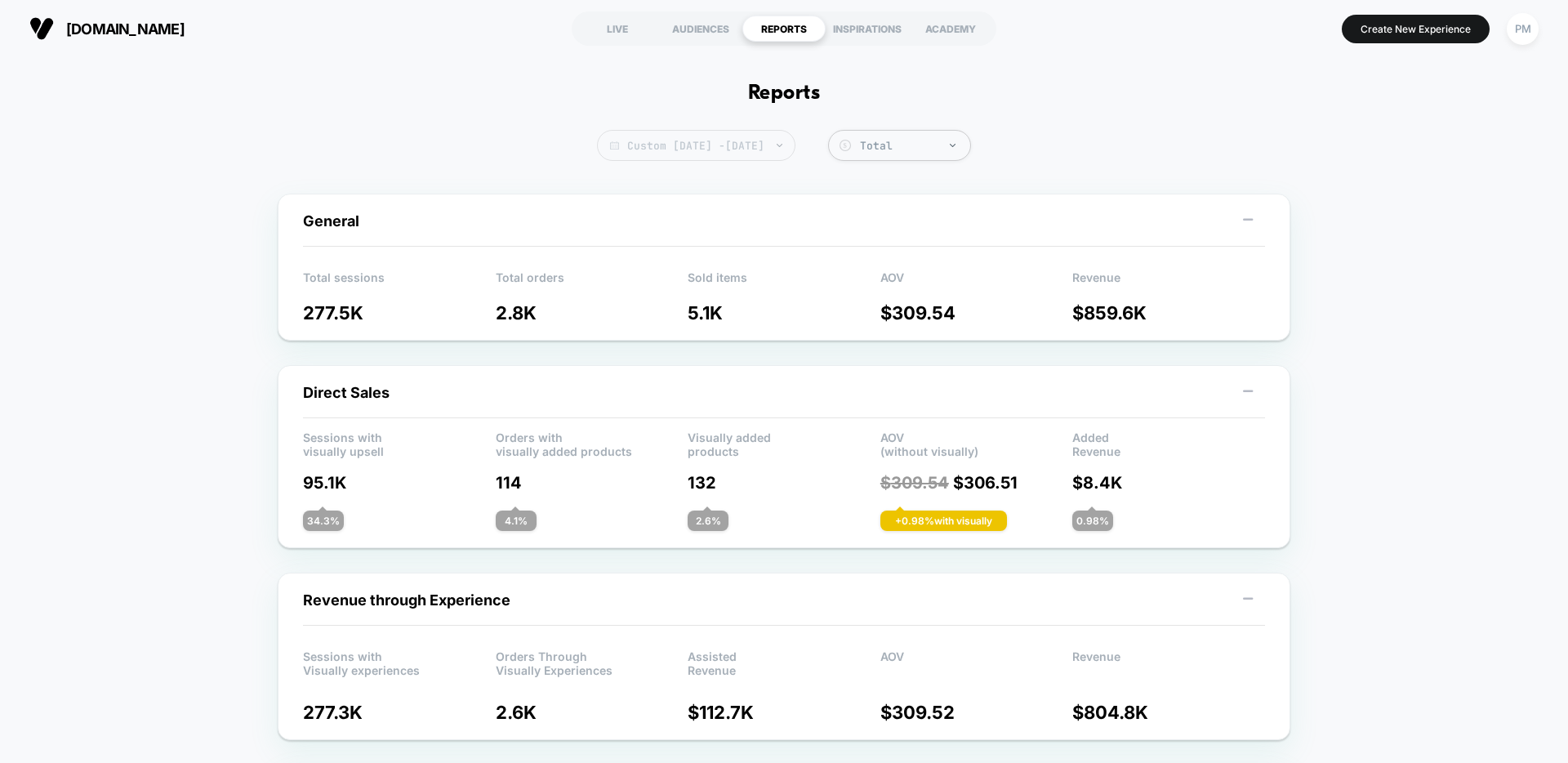
click at [713, 140] on span "Custom Aug 31, 2025 - Sep 5, 2025" at bounding box center [696, 146] width 199 height 31
select select "*"
select select "****"
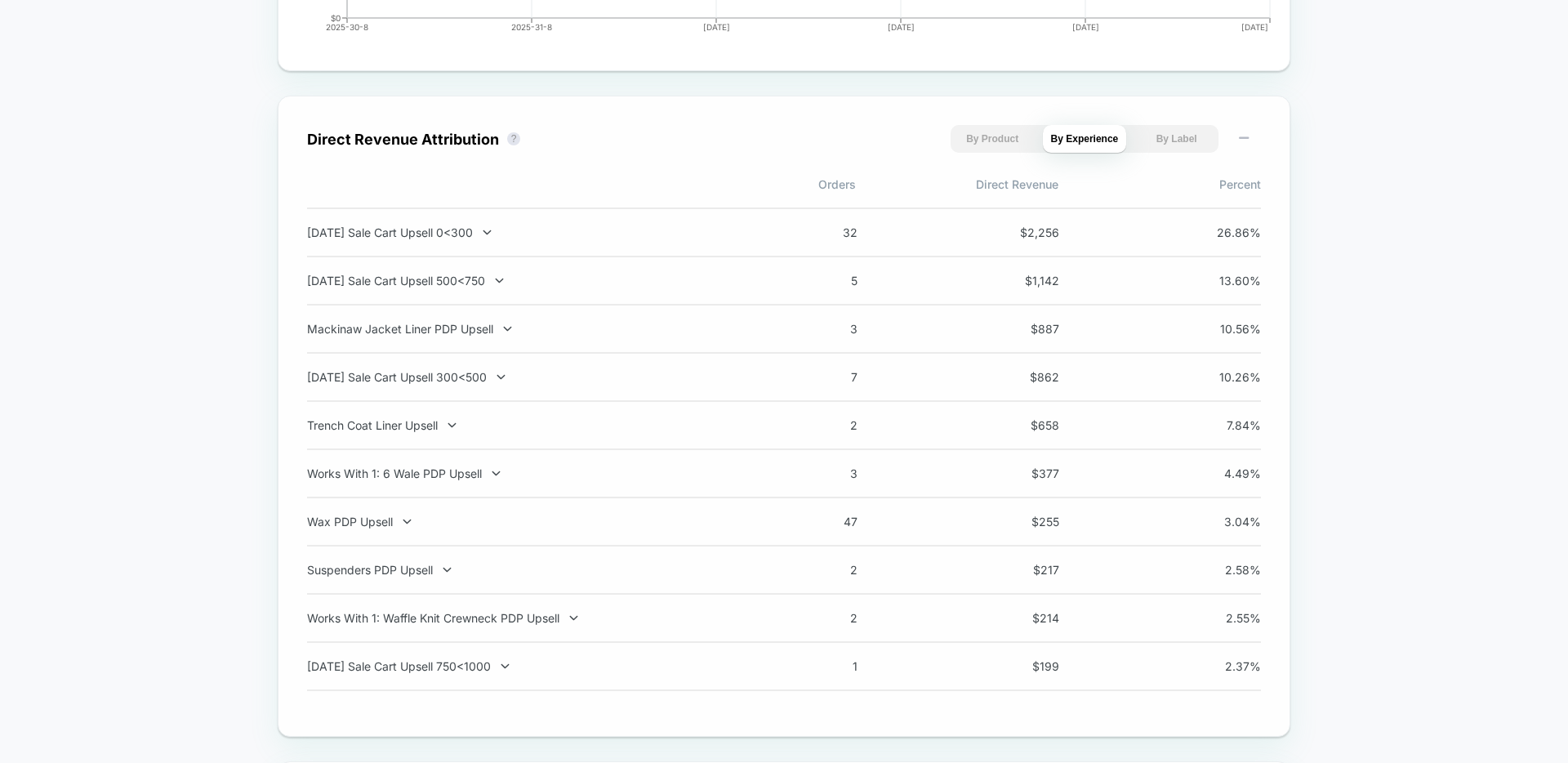
scroll to position [1059, 0]
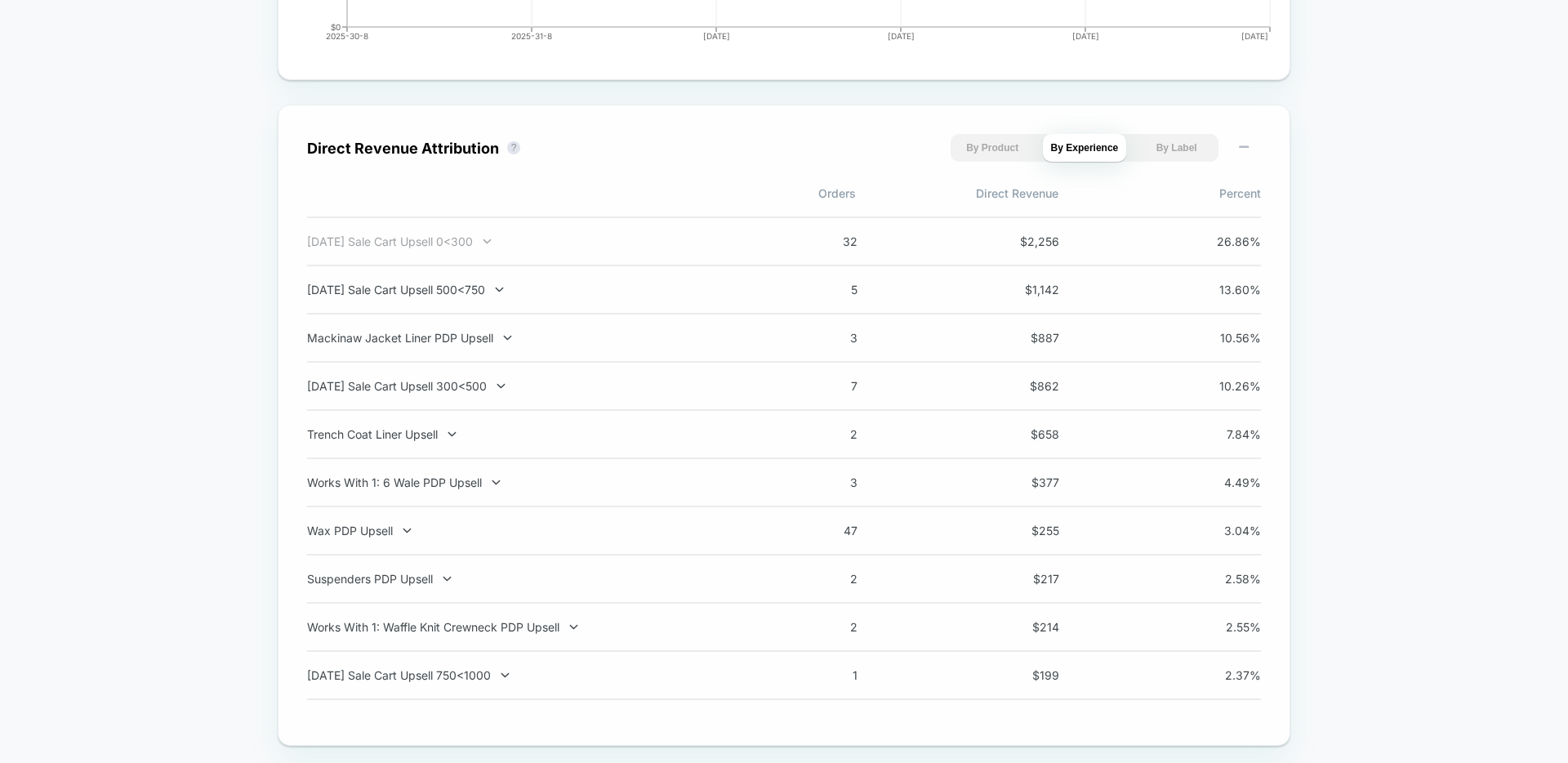
click at [477, 241] on div "[DATE] Sale Cart Upsell 0<300" at bounding box center [521, 241] width 429 height 14
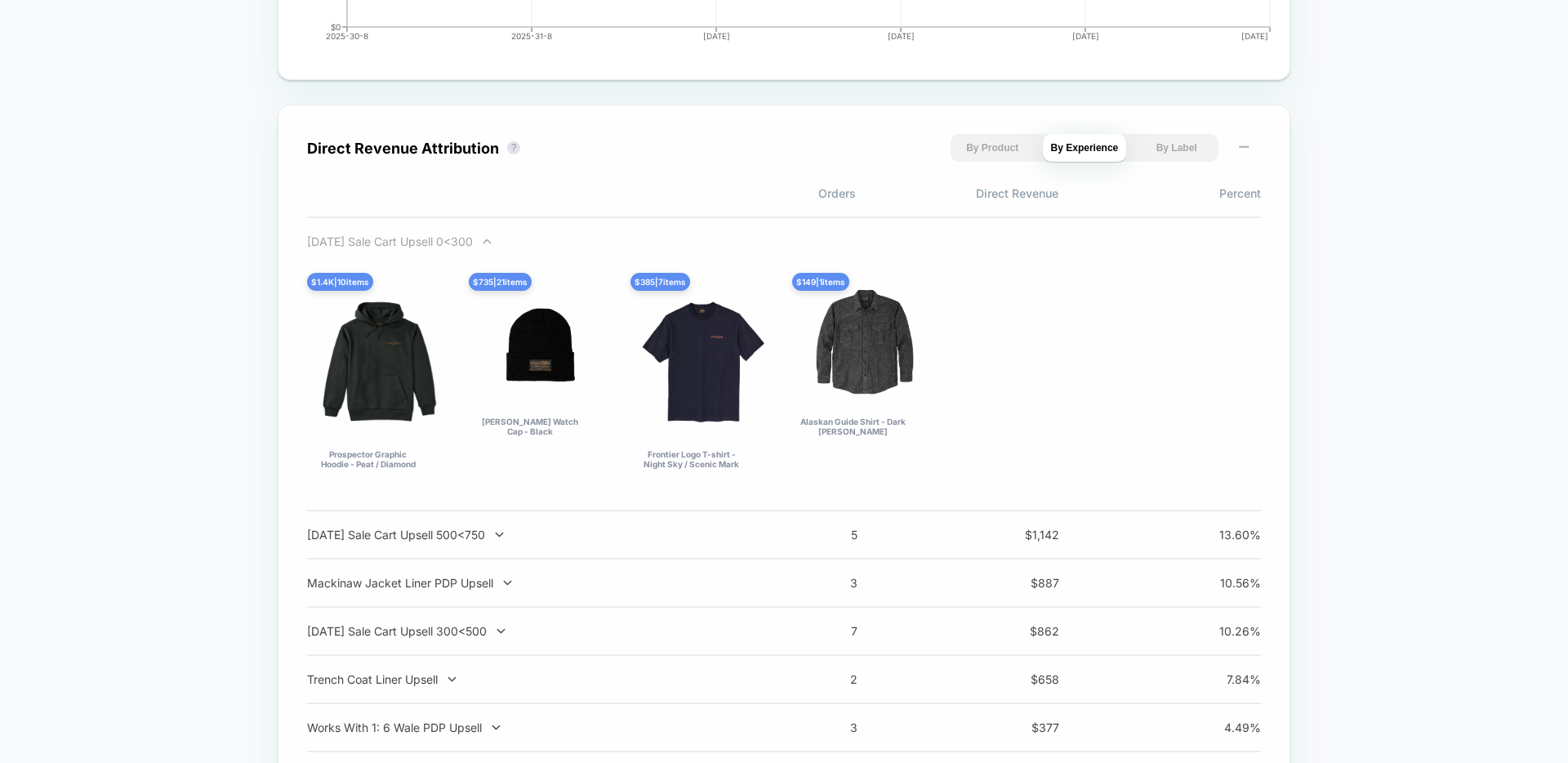
click at [477, 241] on div "[DATE] Sale Cart Upsell 0<300" at bounding box center [521, 241] width 429 height 14
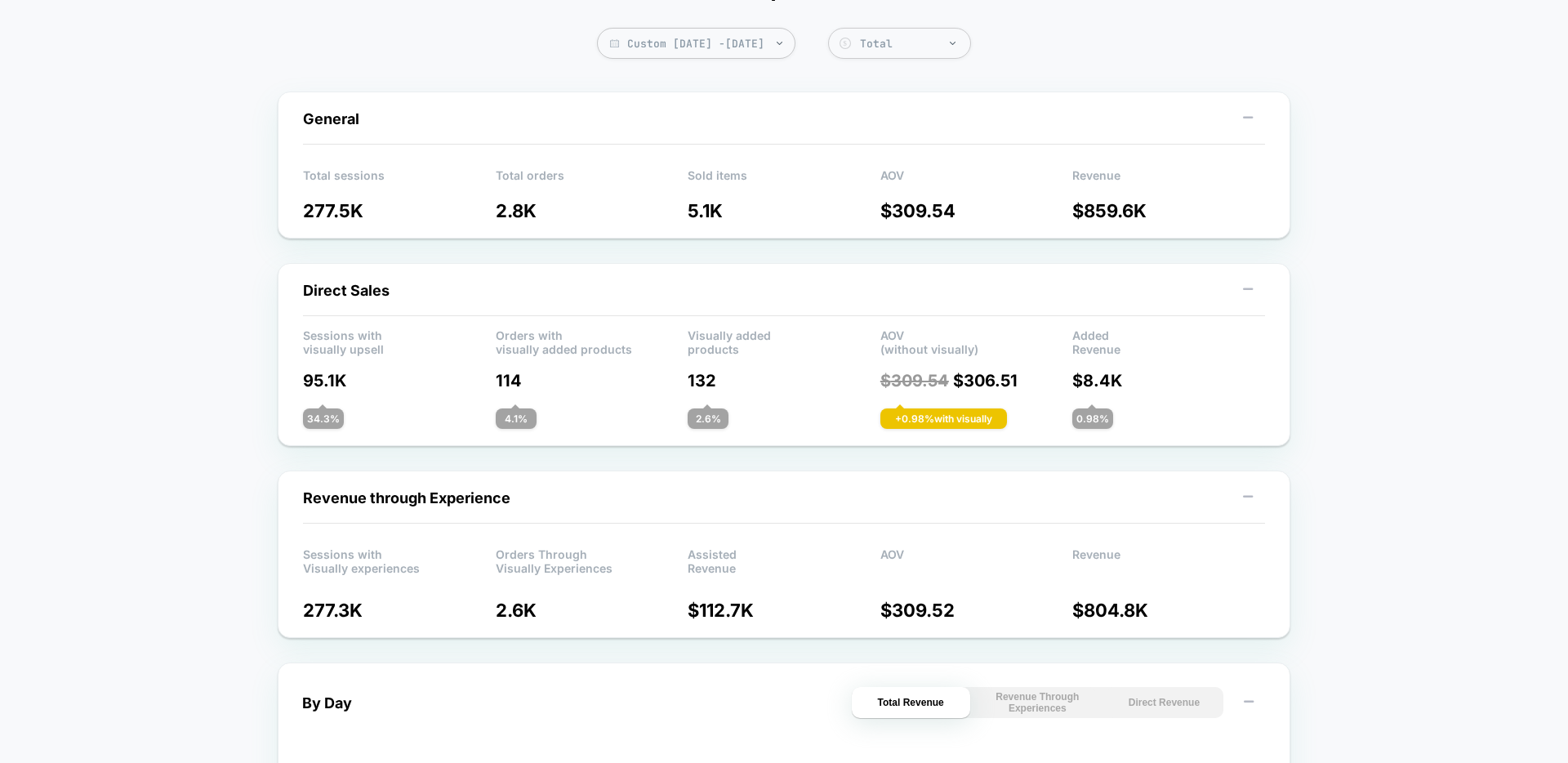
scroll to position [0, 0]
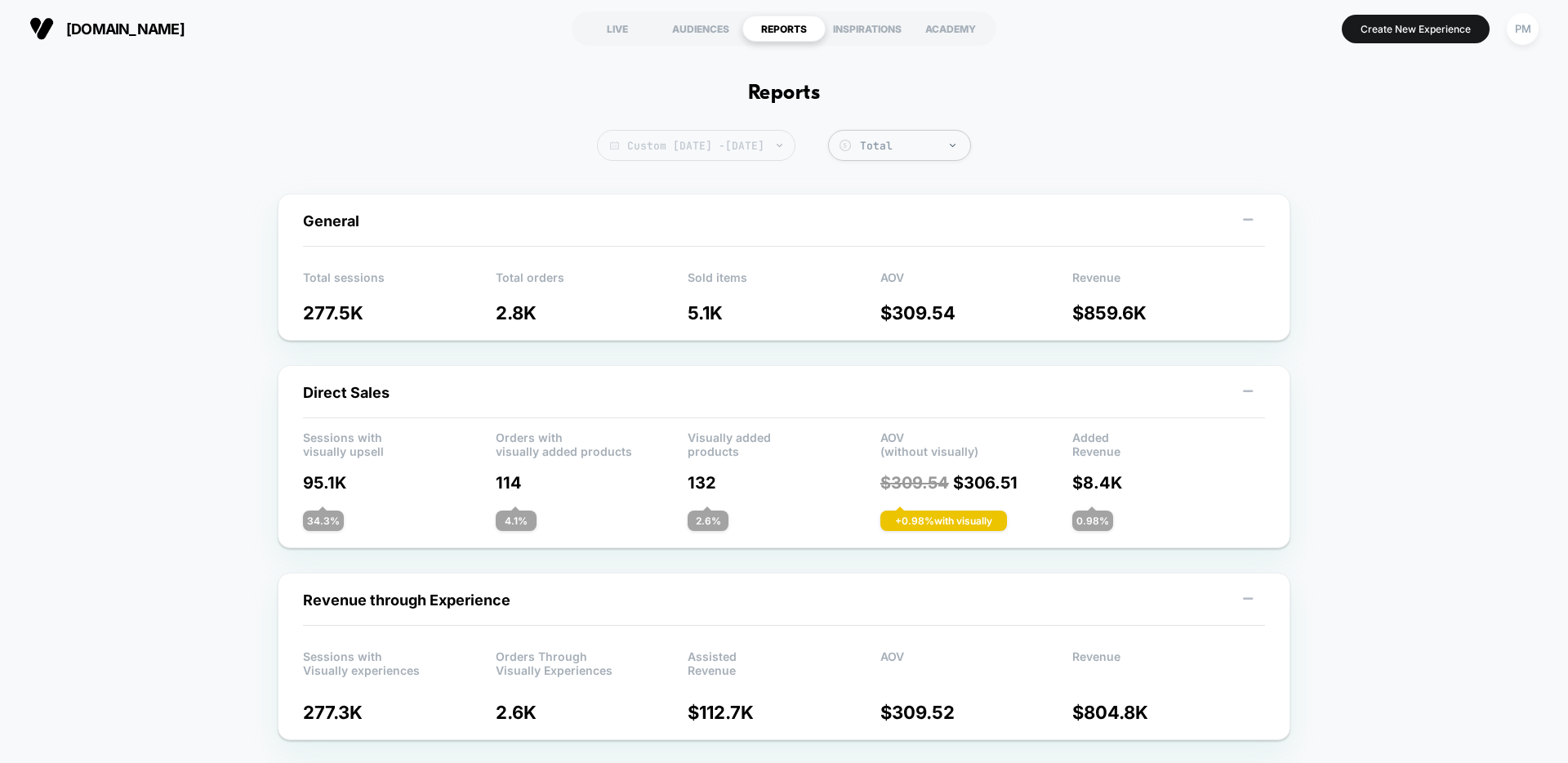
click at [708, 141] on span "Custom Aug 31, 2025 - Sep 5, 2025" at bounding box center [696, 146] width 199 height 31
select select "*"
select select "****"
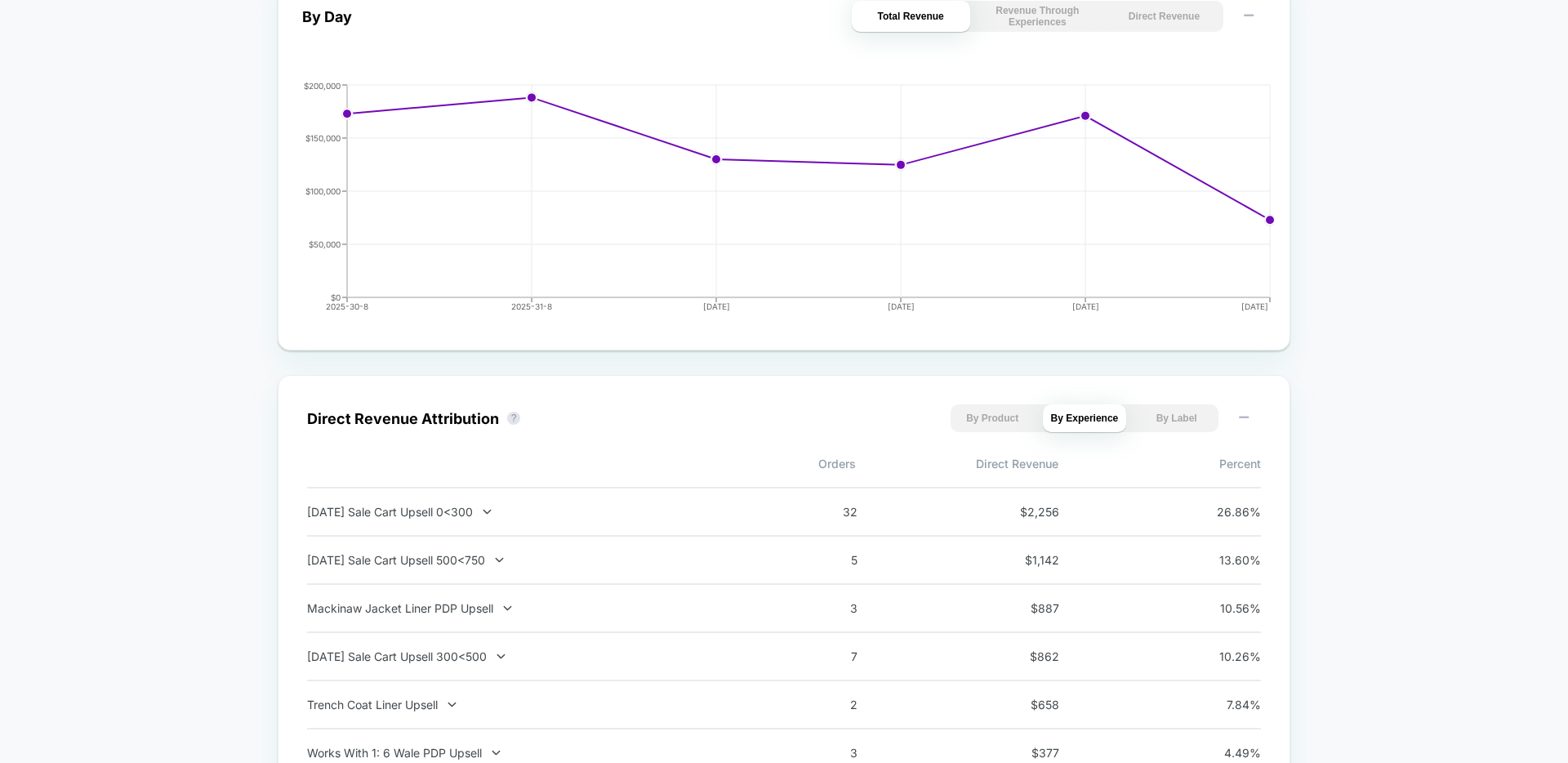
scroll to position [524, 0]
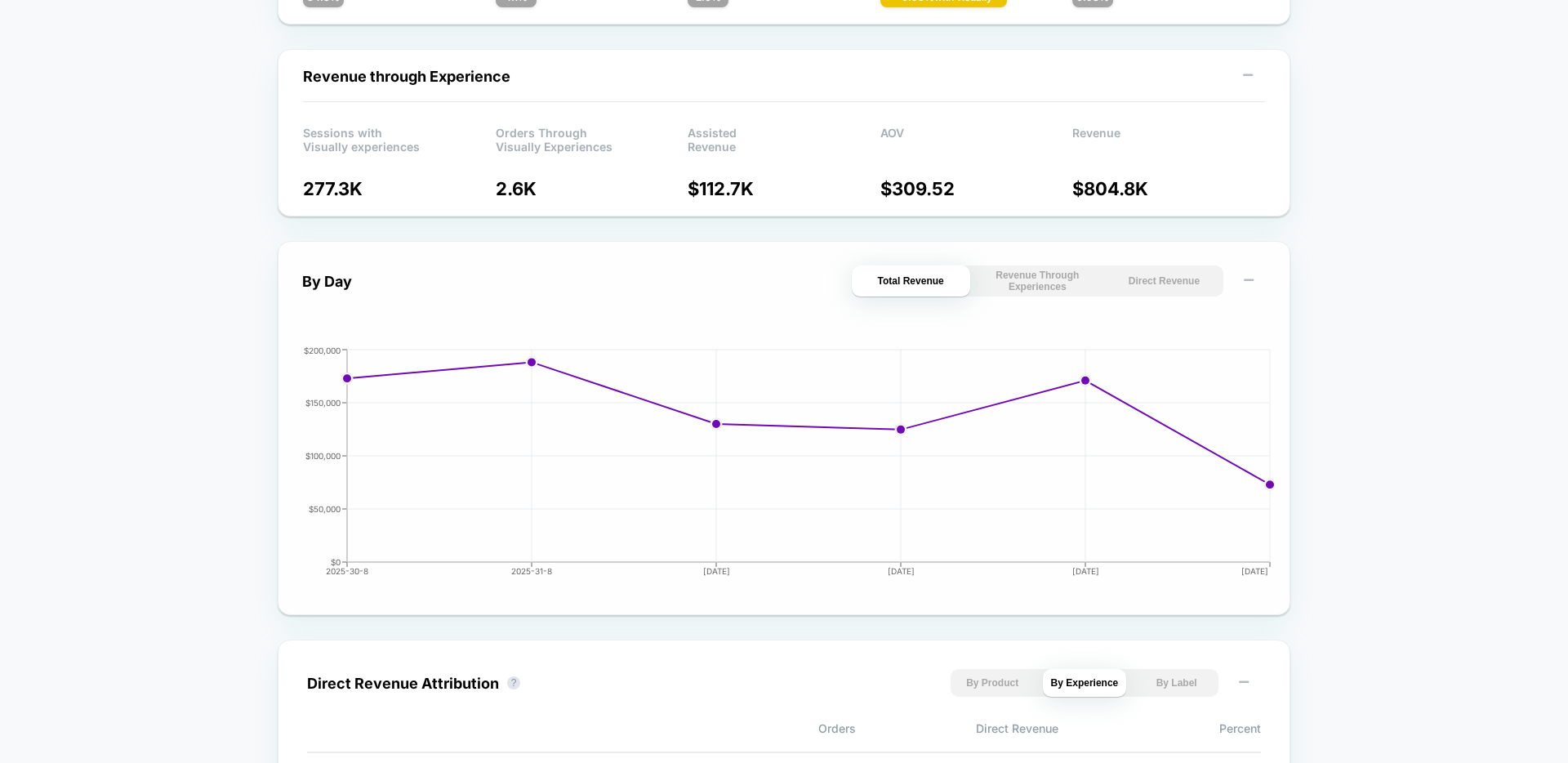
click at [1159, 287] on button "Direct Revenue" at bounding box center [1164, 281] width 119 height 31
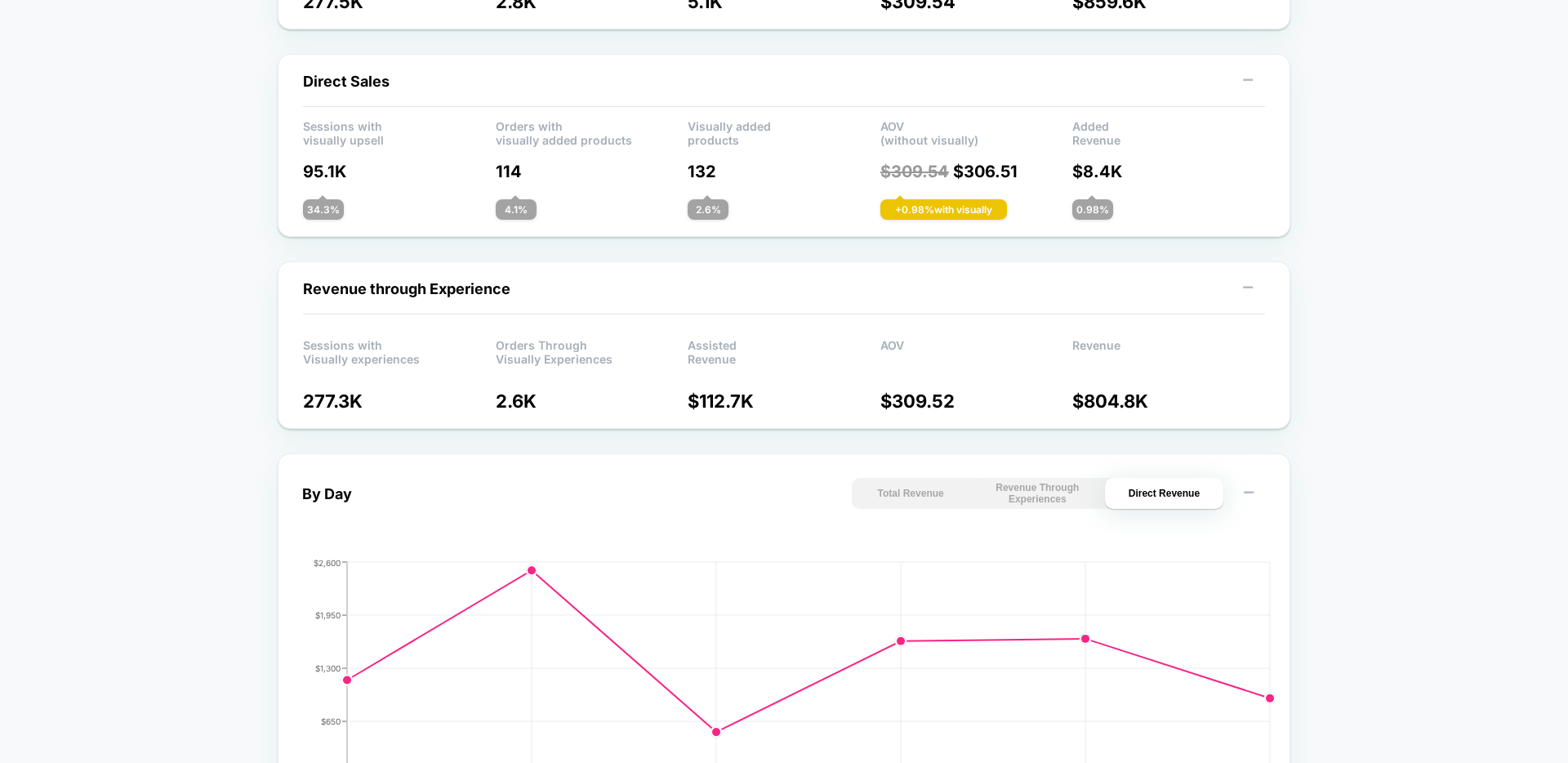
scroll to position [0, 0]
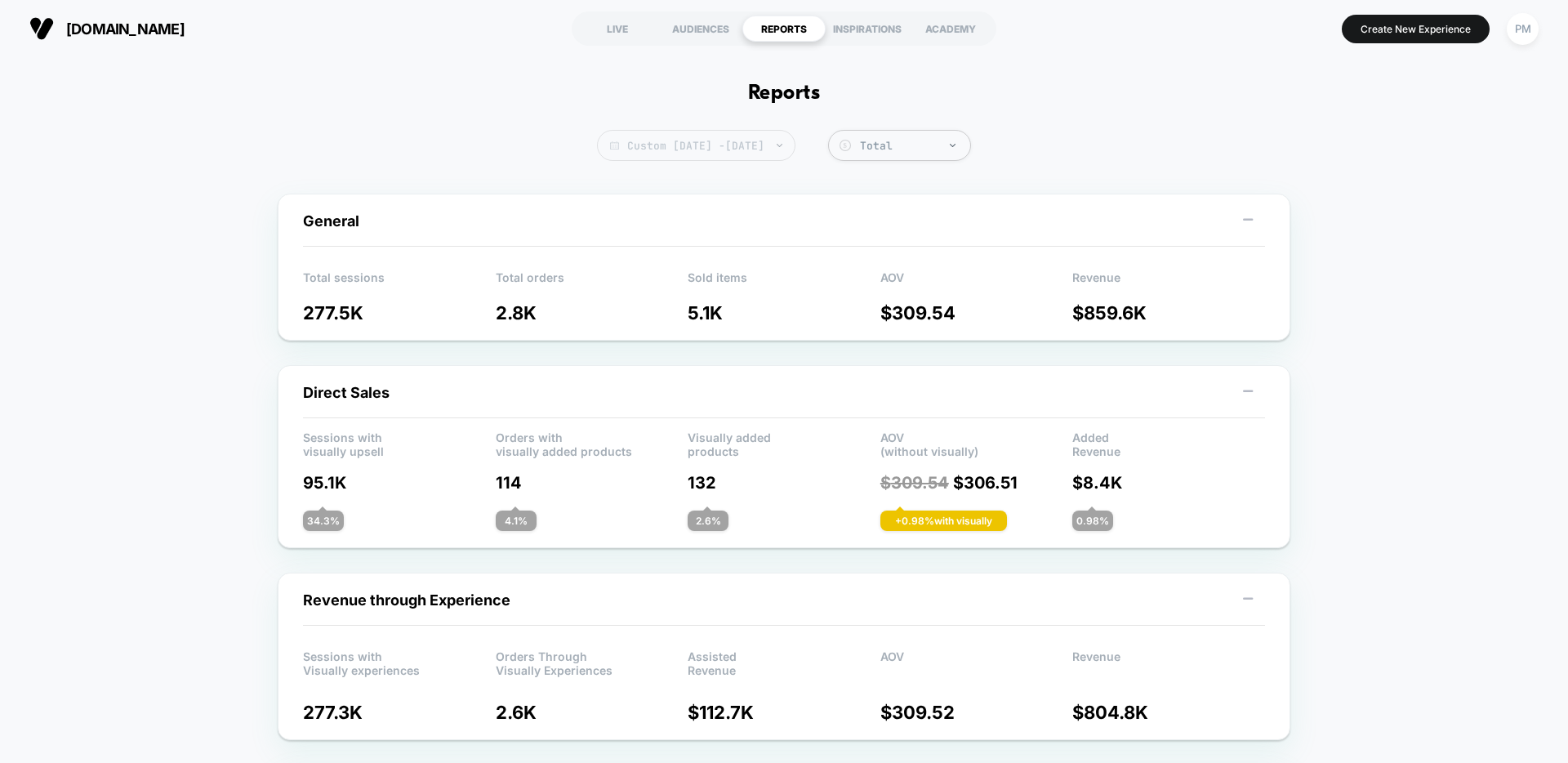
click at [637, 148] on span "Custom [DATE] - [DATE]" at bounding box center [696, 146] width 199 height 31
select select "*"
select select "****"
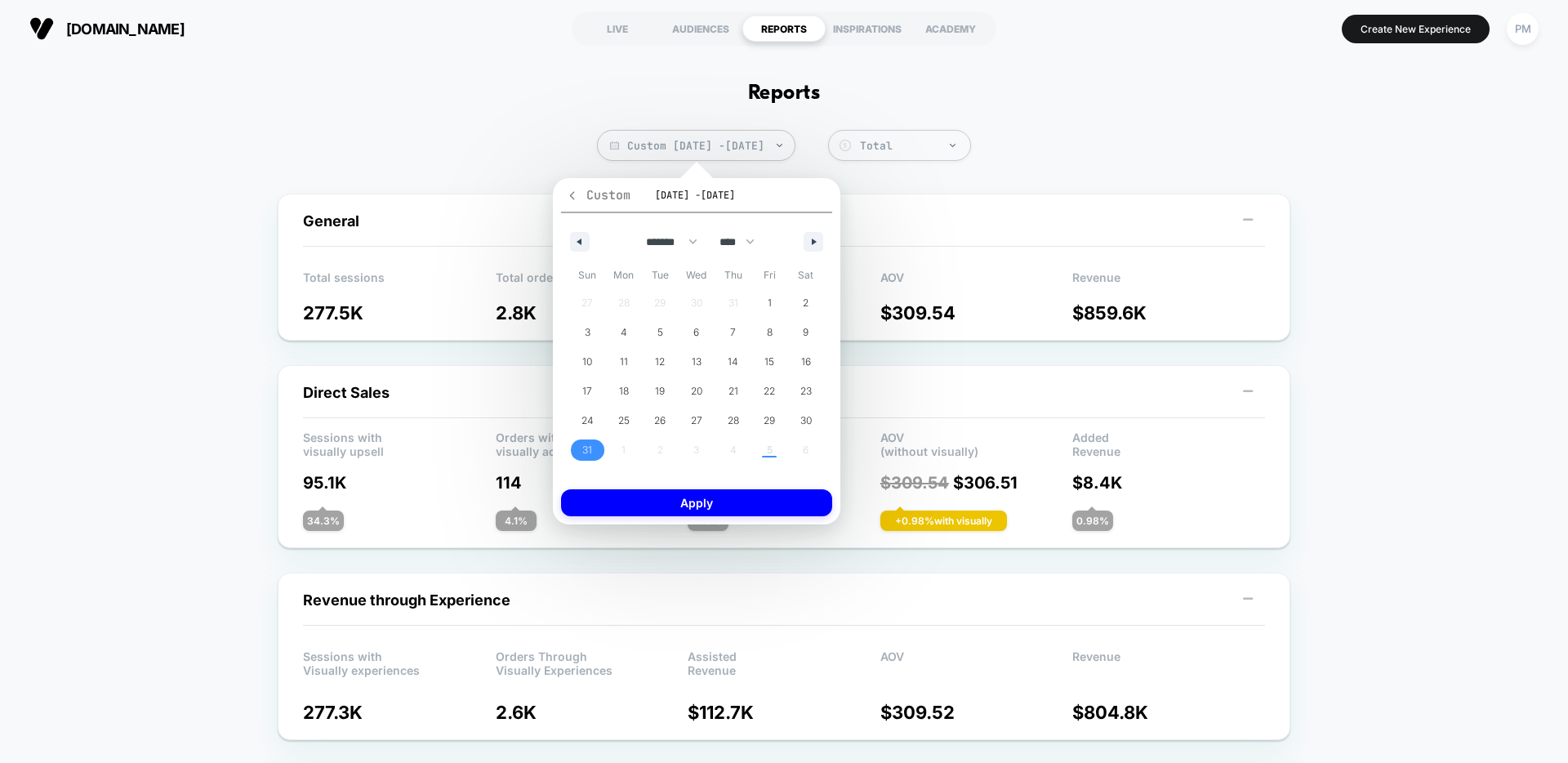
click at [571, 192] on icon "button" at bounding box center [572, 195] width 13 height 13
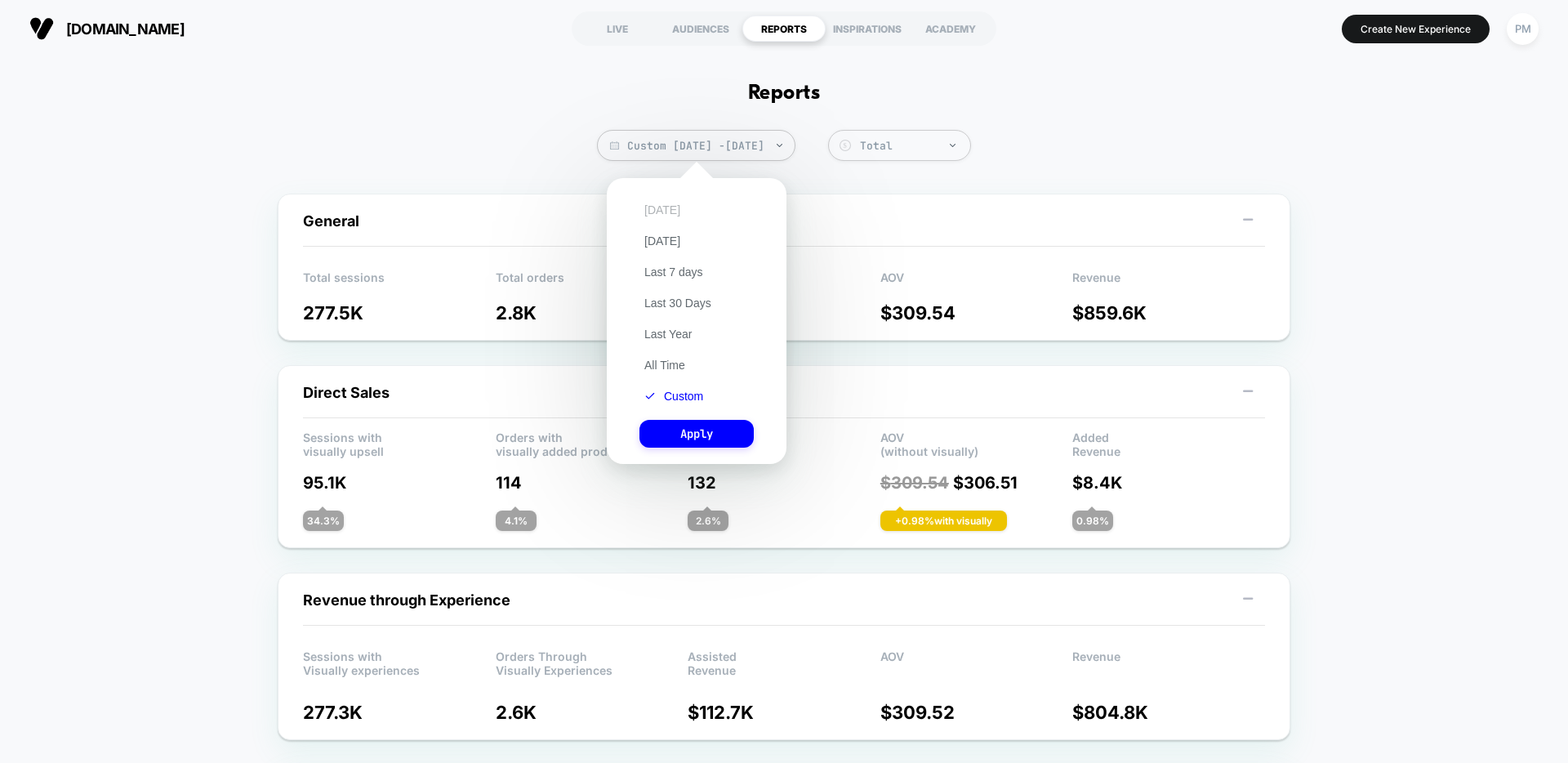
click at [666, 207] on button "[DATE]" at bounding box center [662, 209] width 45 height 14
click at [728, 441] on button "Apply" at bounding box center [696, 433] width 115 height 28
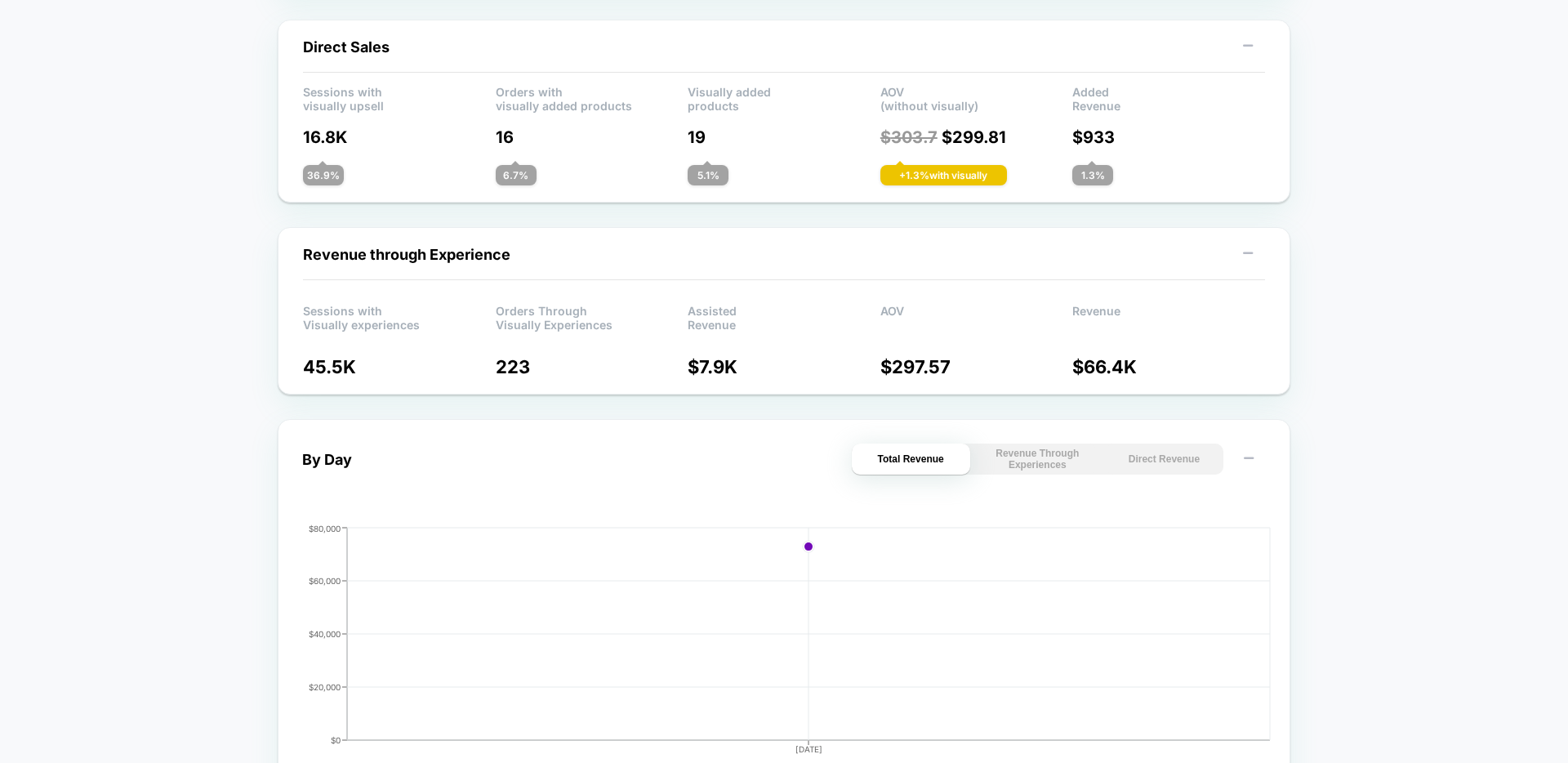
scroll to position [390, 0]
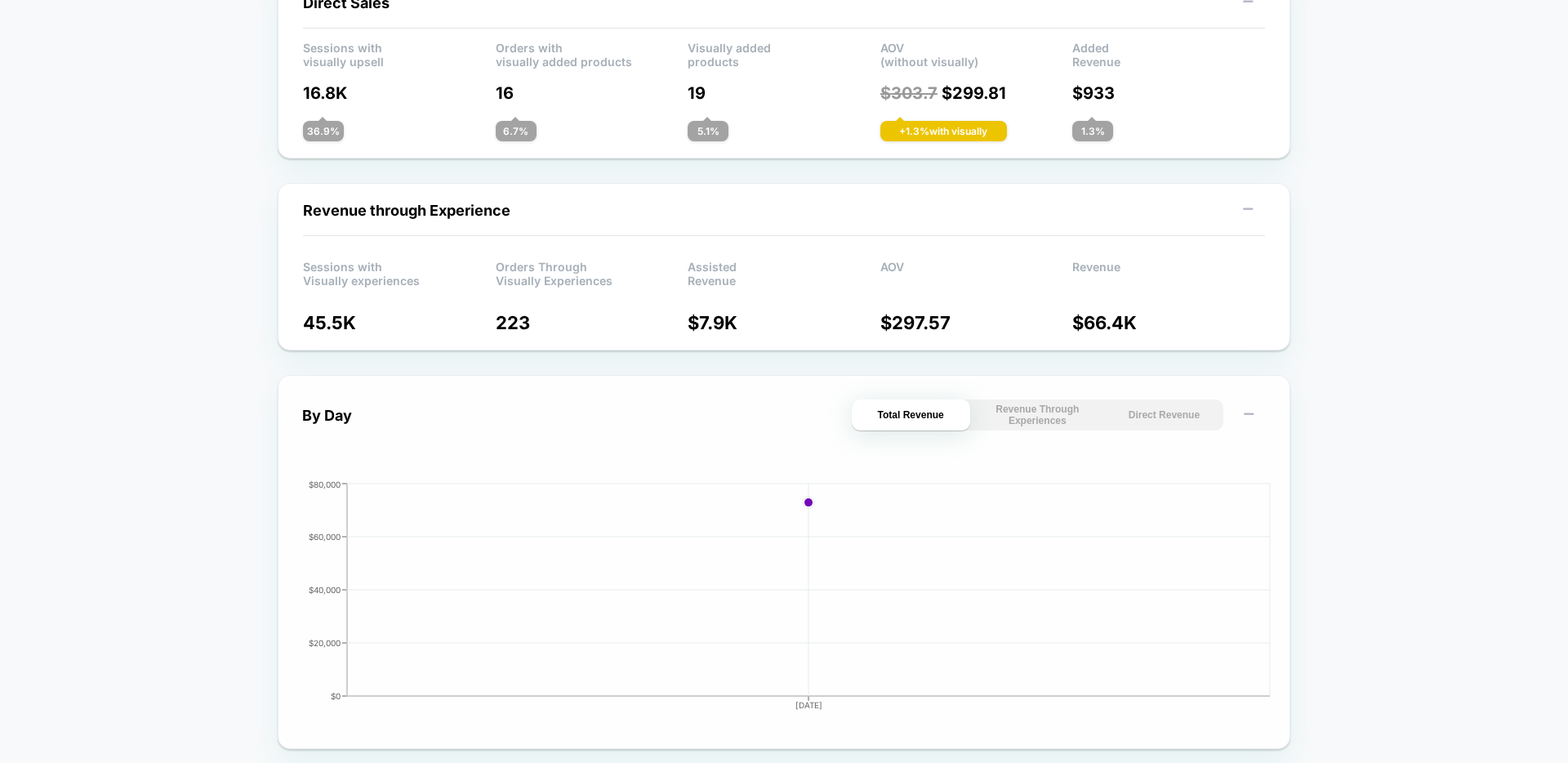
click at [1134, 420] on button "Direct Revenue" at bounding box center [1164, 415] width 119 height 31
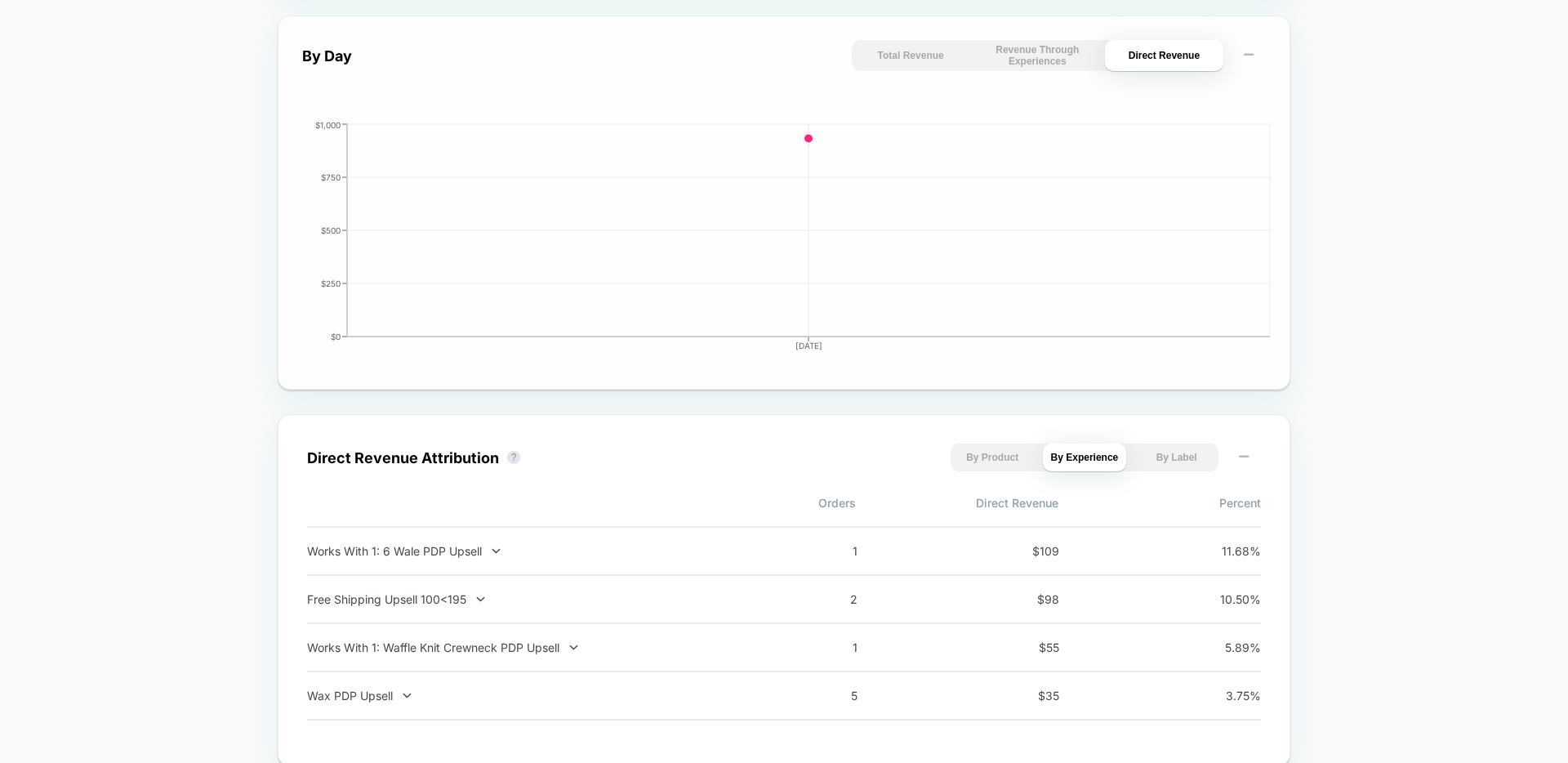
scroll to position [750, 0]
